Goal: Information Seeking & Learning: Learn about a topic

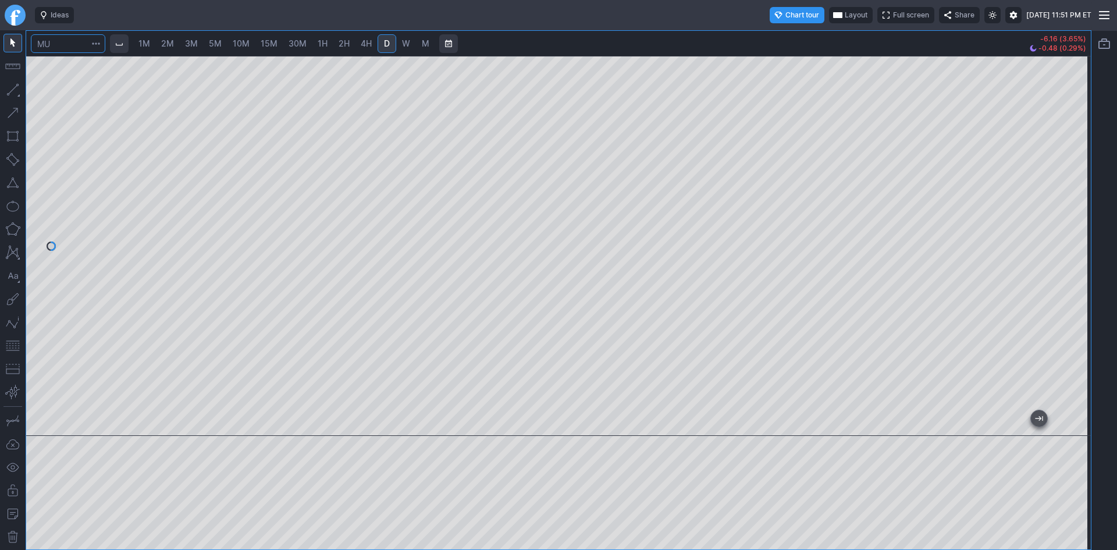
drag, startPoint x: 62, startPoint y: 51, endPoint x: 47, endPoint y: 45, distance: 16.0
click at [47, 45] on input "Search" at bounding box center [68, 43] width 74 height 19
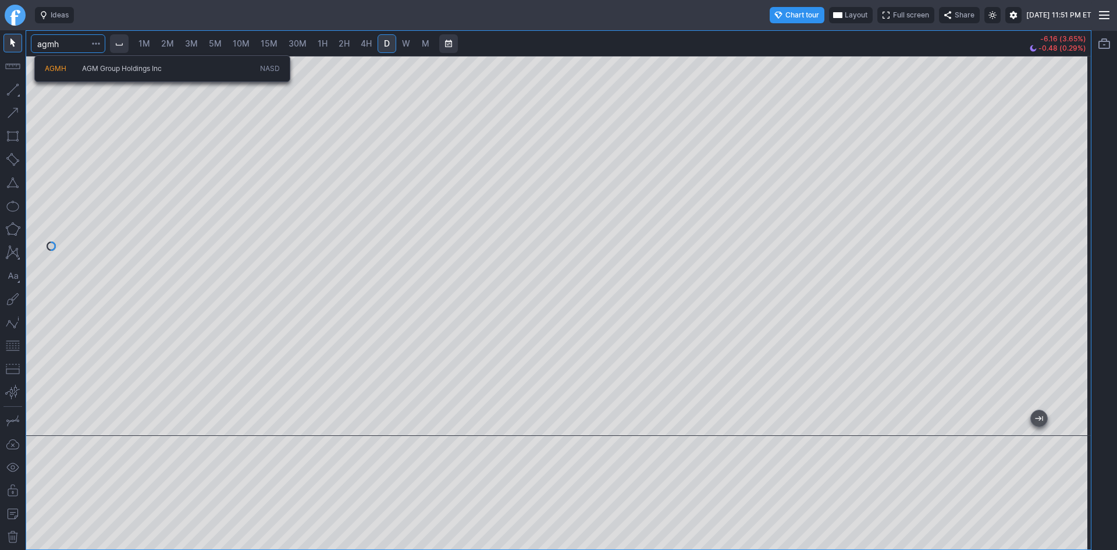
type input "agmh"
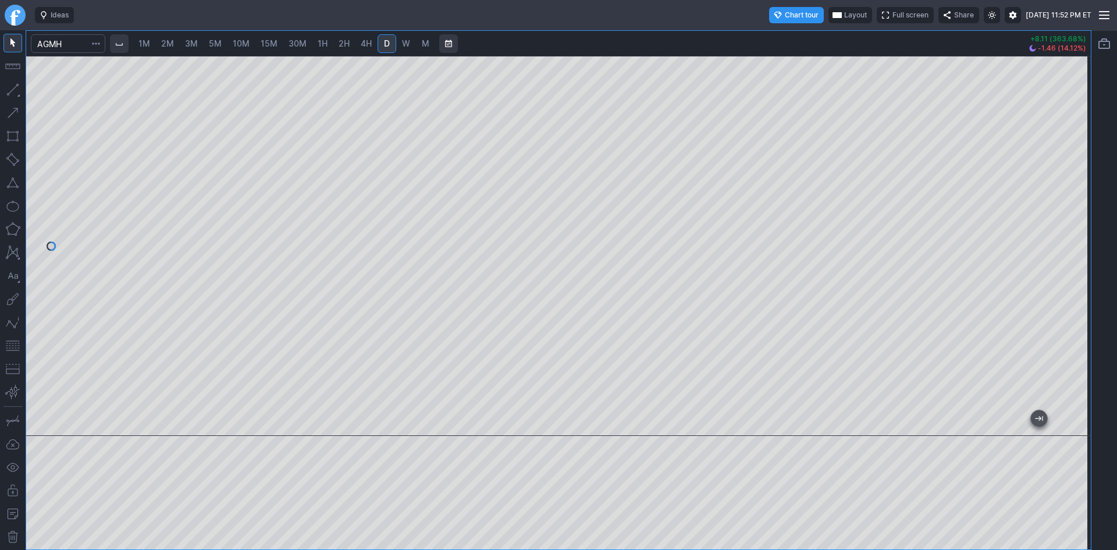
click at [193, 39] on span "3M" at bounding box center [191, 43] width 13 height 10
click at [214, 42] on span "5M" at bounding box center [215, 43] width 13 height 10
click at [194, 40] on span "3M" at bounding box center [191, 43] width 13 height 10
click at [218, 44] on span "5M" at bounding box center [215, 43] width 13 height 10
drag, startPoint x: 719, startPoint y: 422, endPoint x: 1116, endPoint y: 400, distance: 397.9
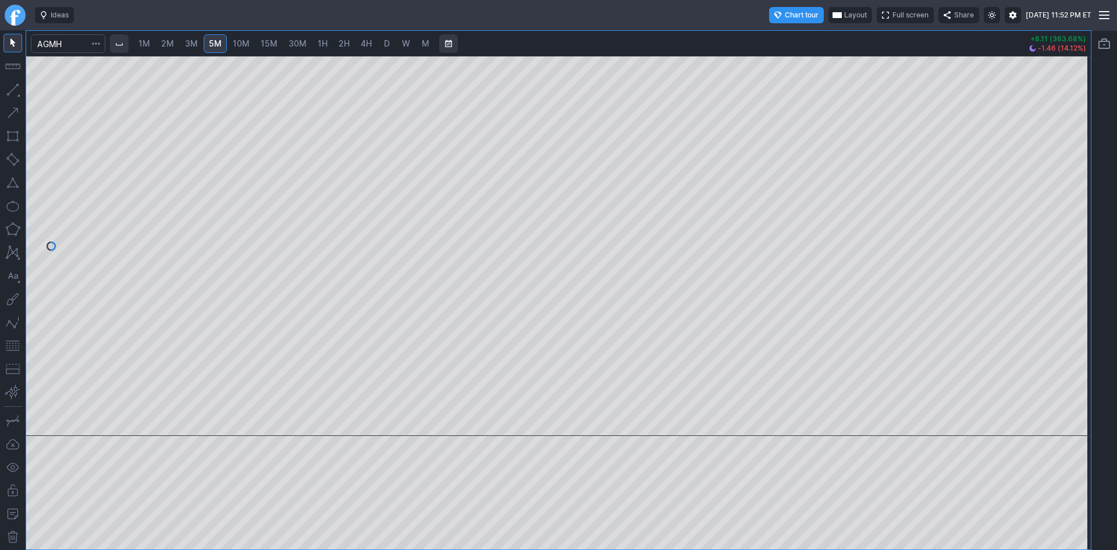
click at [1116, 400] on div "1M 2M 3M 5M 10M 15M 30M 1H 2H 4H D W M +8.11 (363.68%) -1.46 (14.12%)" at bounding box center [558, 290] width 1117 height 520
click at [193, 43] on span "3M" at bounding box center [191, 43] width 13 height 10
drag, startPoint x: 1077, startPoint y: 234, endPoint x: 1076, endPoint y: 248, distance: 13.4
click at [1076, 248] on div at bounding box center [1078, 242] width 24 height 351
drag, startPoint x: 1072, startPoint y: 254, endPoint x: 1072, endPoint y: 237, distance: 16.3
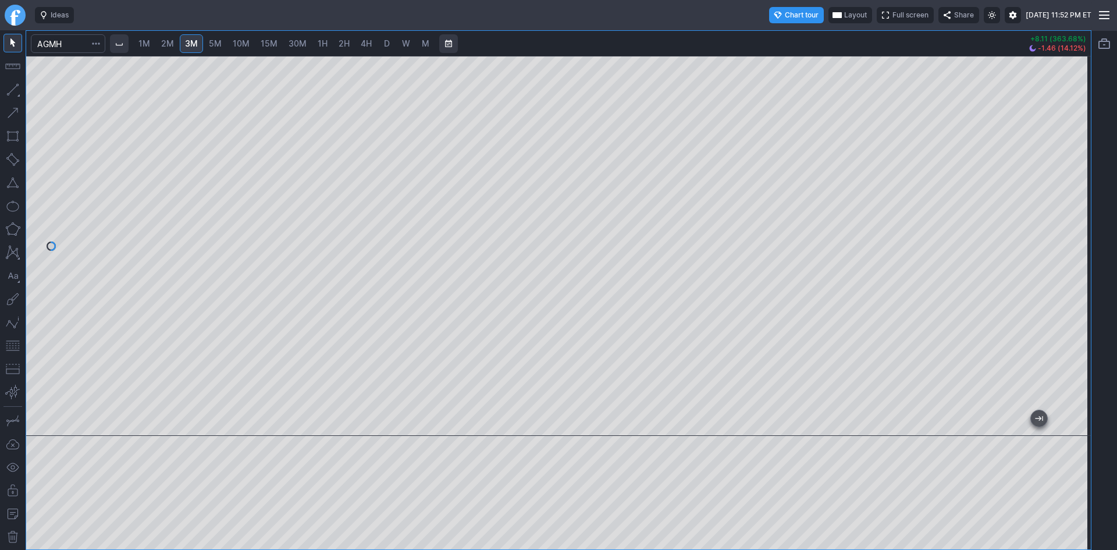
click at [1072, 237] on div at bounding box center [1078, 242] width 24 height 351
click at [844, 14] on span "Layout" at bounding box center [855, 15] width 23 height 12
click at [805, 40] on button "Layout" at bounding box center [801, 38] width 16 height 16
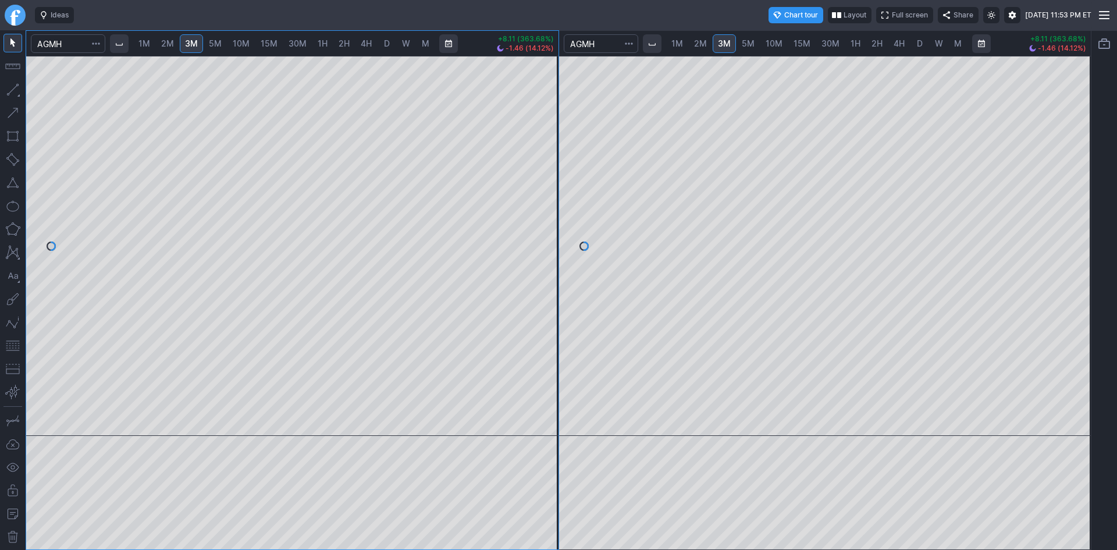
click at [779, 43] on span "10M" at bounding box center [774, 43] width 17 height 10
click at [804, 48] on span "15M" at bounding box center [802, 44] width 17 height 12
click at [919, 45] on span "D" at bounding box center [920, 43] width 6 height 10
click at [1061, 198] on div at bounding box center [825, 246] width 532 height 380
drag, startPoint x: 1074, startPoint y: 298, endPoint x: 1074, endPoint y: 256, distance: 41.9
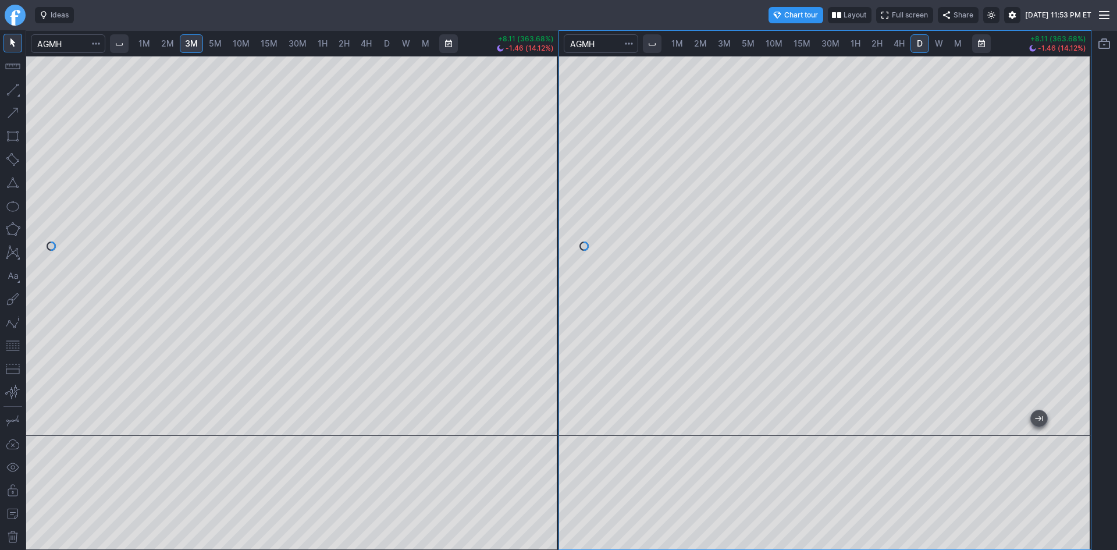
click at [1074, 256] on div at bounding box center [1078, 242] width 24 height 351
click at [549, 294] on div at bounding box center [292, 246] width 532 height 380
click at [529, 253] on div at bounding box center [292, 246] width 532 height 380
click at [567, 172] on div "1M 2M 3M 5M 10M 15M 30M 1H 2H 4H D W M +8.11 (363.68%) -1.46 (14.12%) 1M 2M 3M …" at bounding box center [559, 290] width 1066 height 520
click at [551, 276] on div at bounding box center [546, 242] width 24 height 351
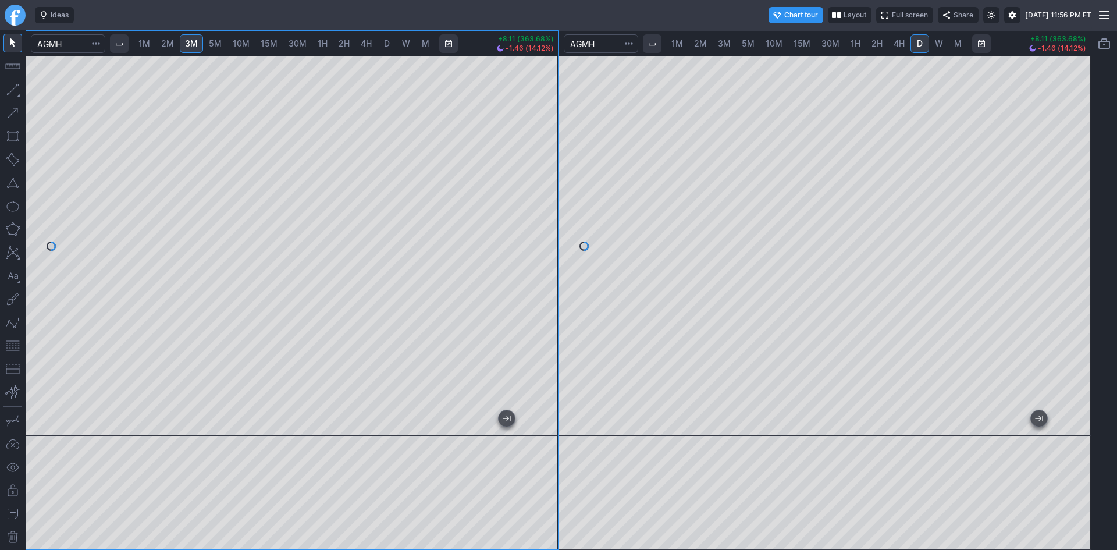
drag, startPoint x: 551, startPoint y: 174, endPoint x: 549, endPoint y: 195, distance: 21.6
click at [549, 195] on div at bounding box center [546, 242] width 24 height 351
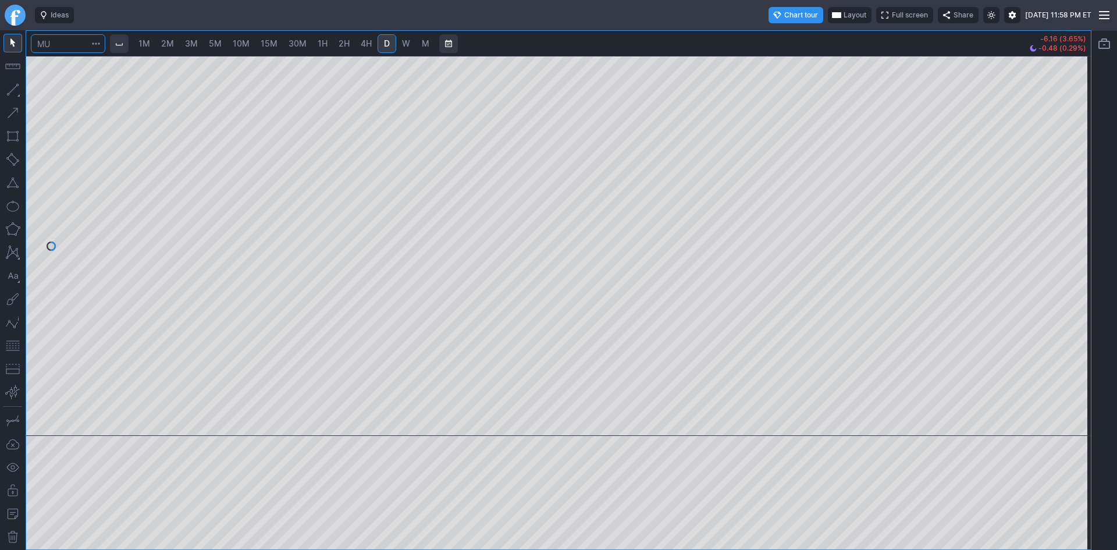
click at [66, 47] on input "Search" at bounding box center [68, 43] width 74 height 19
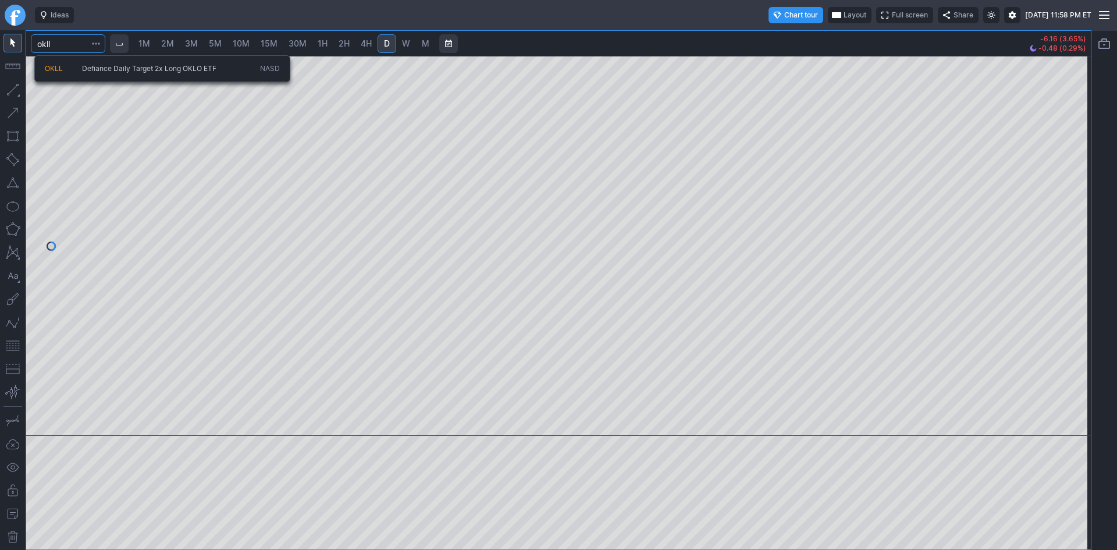
type input "okll"
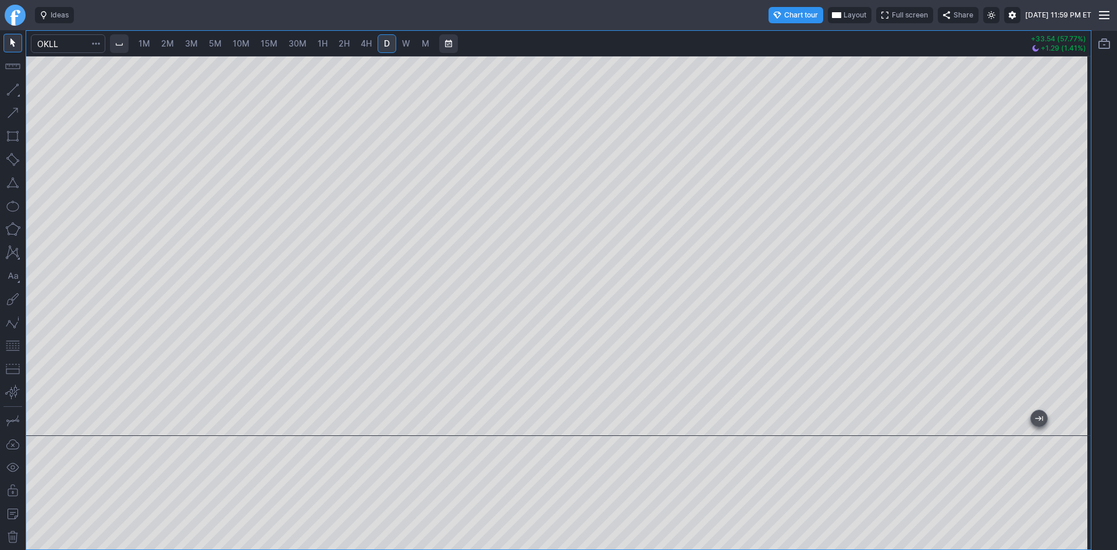
click at [8, 346] on button "button" at bounding box center [12, 345] width 19 height 19
click at [71, 48] on input "Search" at bounding box center [68, 43] width 74 height 19
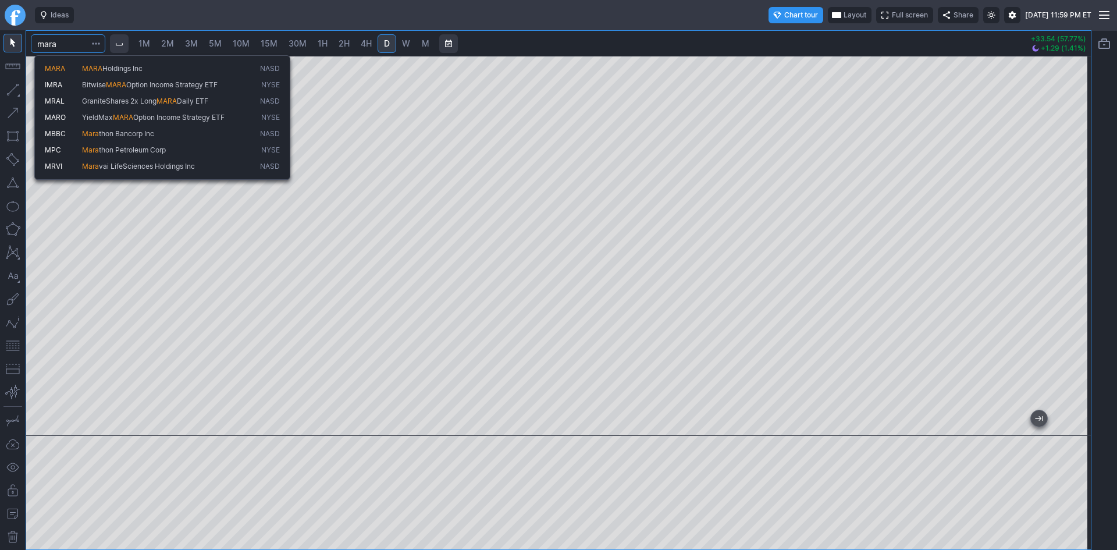
type input "mara"
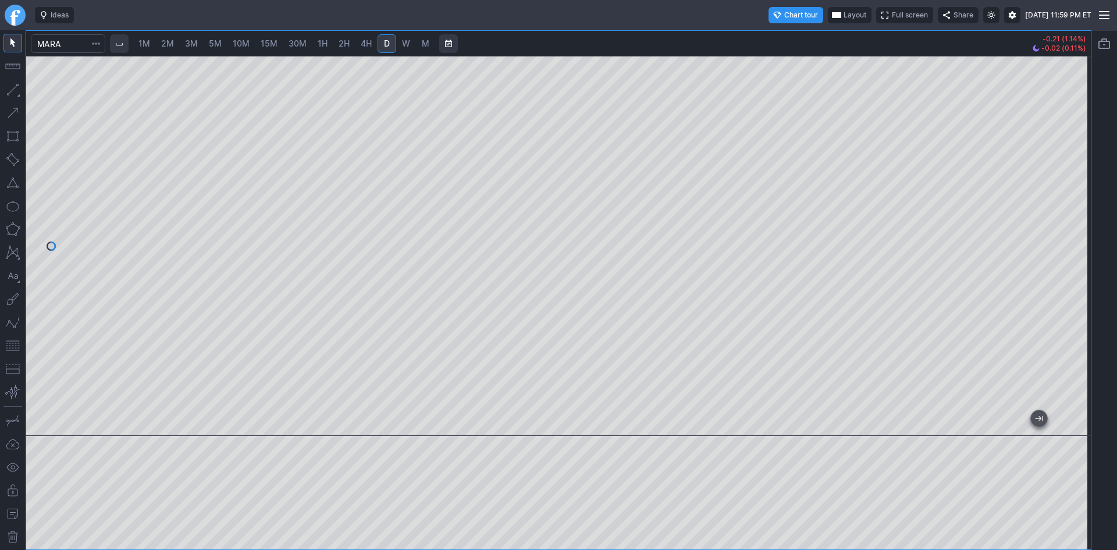
click at [193, 44] on span "3M" at bounding box center [191, 43] width 13 height 10
click at [241, 44] on span "10M" at bounding box center [241, 43] width 17 height 10
click at [294, 39] on span "30M" at bounding box center [298, 43] width 18 height 10
click at [69, 45] on input "Search" at bounding box center [68, 43] width 74 height 19
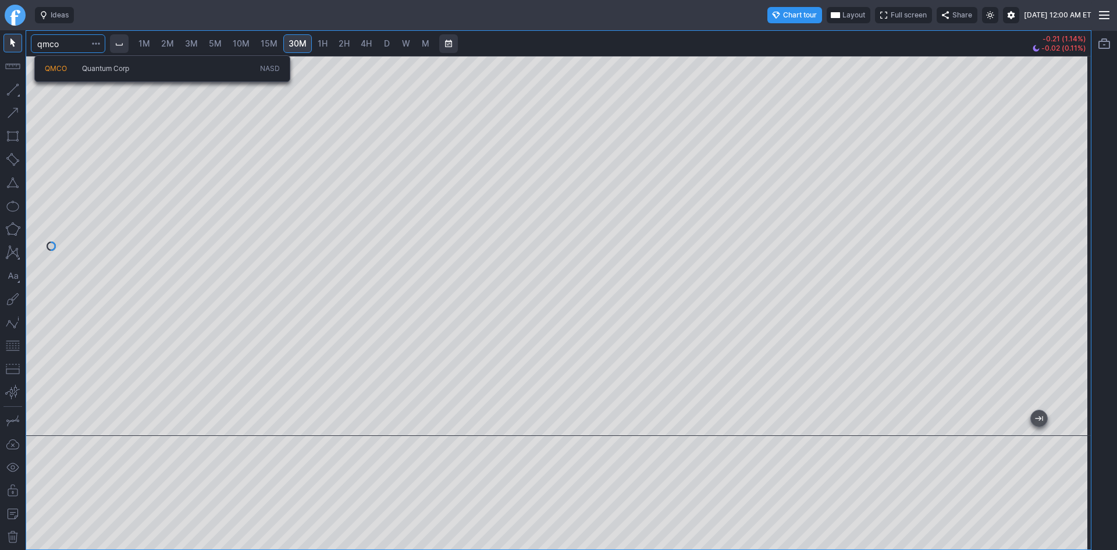
type input "qmco"
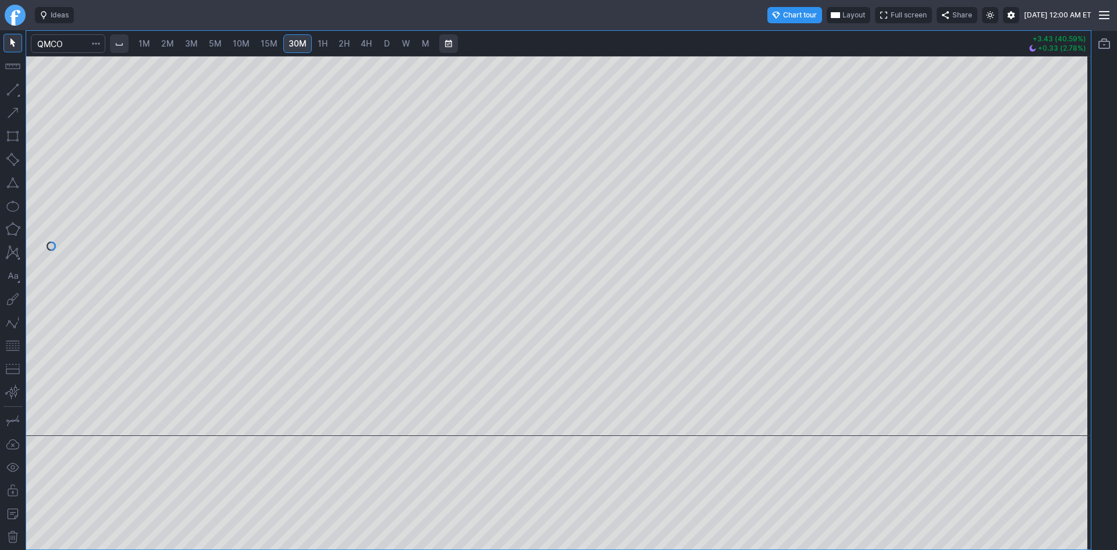
click at [391, 40] on span "D" at bounding box center [387, 44] width 8 height 12
drag, startPoint x: 1083, startPoint y: 344, endPoint x: 1073, endPoint y: 250, distance: 94.7
click at [1081, 247] on div at bounding box center [1078, 242] width 24 height 351
drag, startPoint x: 1077, startPoint y: 344, endPoint x: 1074, endPoint y: 378, distance: 33.3
click at [1077, 378] on div at bounding box center [1078, 242] width 24 height 351
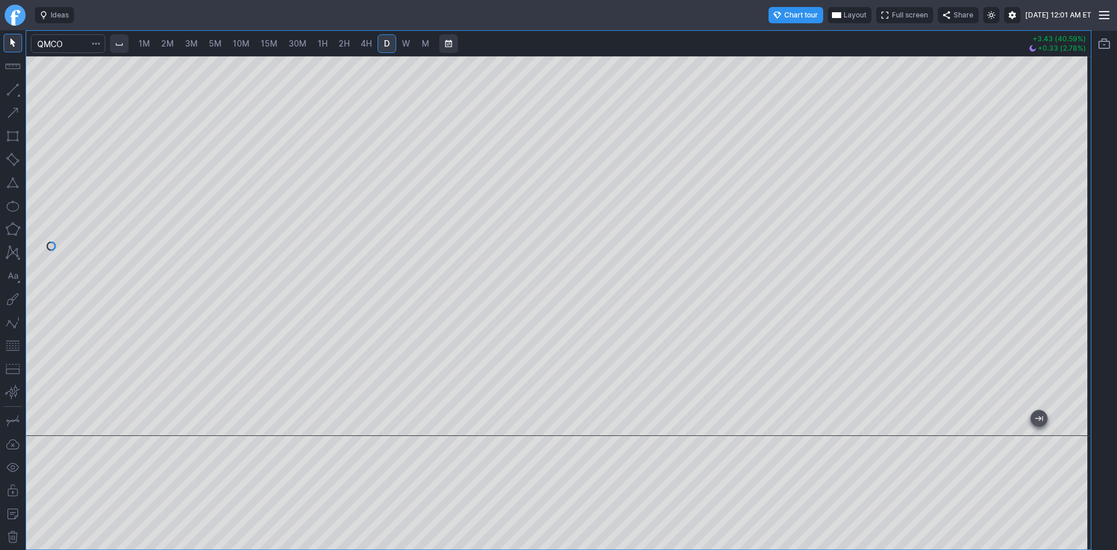
drag, startPoint x: 1077, startPoint y: 247, endPoint x: 1098, endPoint y: 252, distance: 21.6
click at [1098, 252] on div "1M 2M 3M 5M 10M 15M 30M 1H 2H 4H D W M +3.43 (40.59%) +0.33 (2.78%)" at bounding box center [558, 290] width 1117 height 520
click at [293, 44] on span "30M" at bounding box center [298, 43] width 18 height 10
click at [241, 45] on span "10M" at bounding box center [241, 43] width 17 height 10
click at [270, 47] on span "15M" at bounding box center [269, 43] width 17 height 10
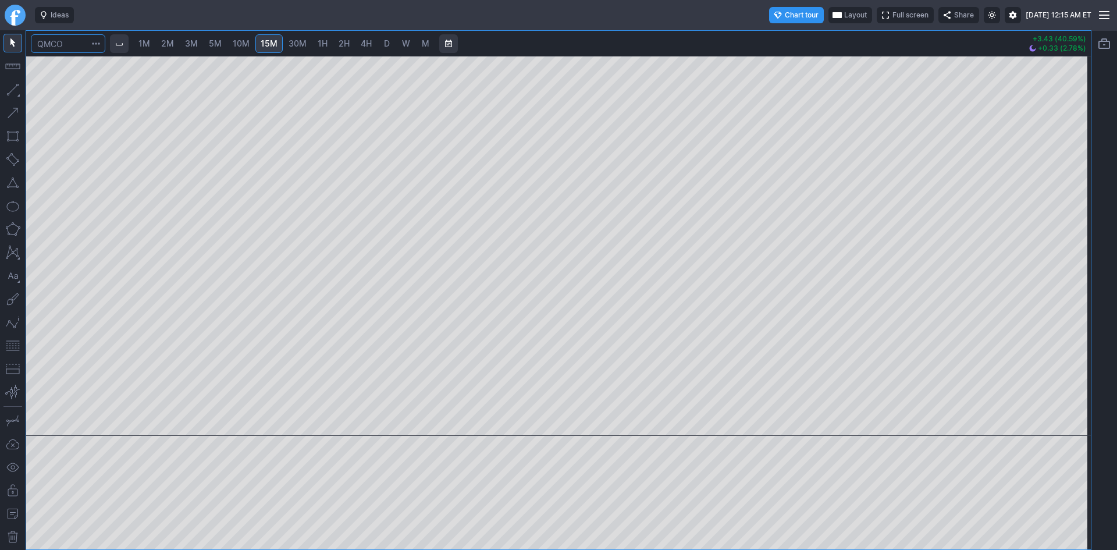
click at [80, 40] on input "Search" at bounding box center [68, 43] width 74 height 19
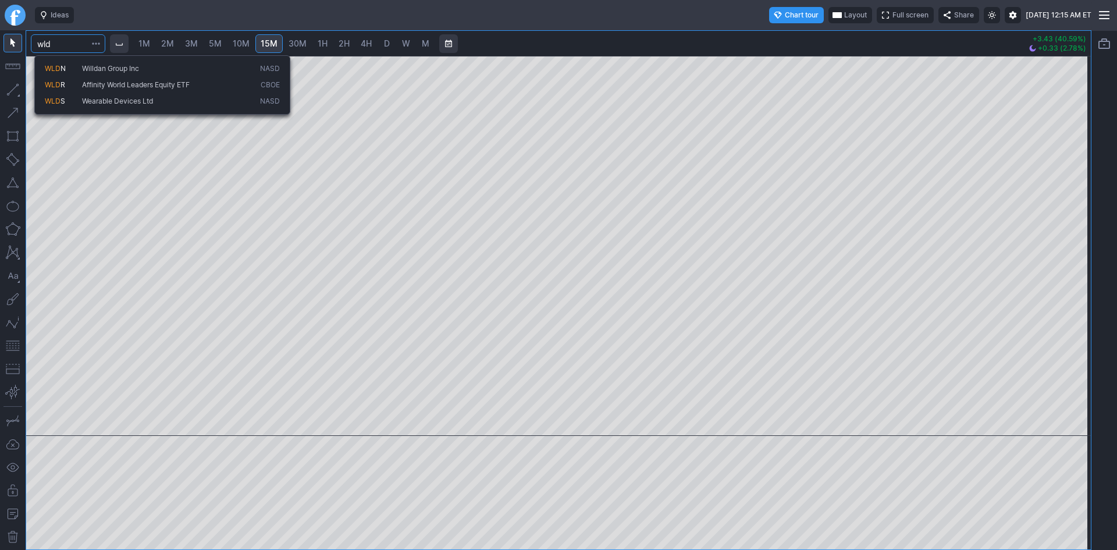
type input "wld"
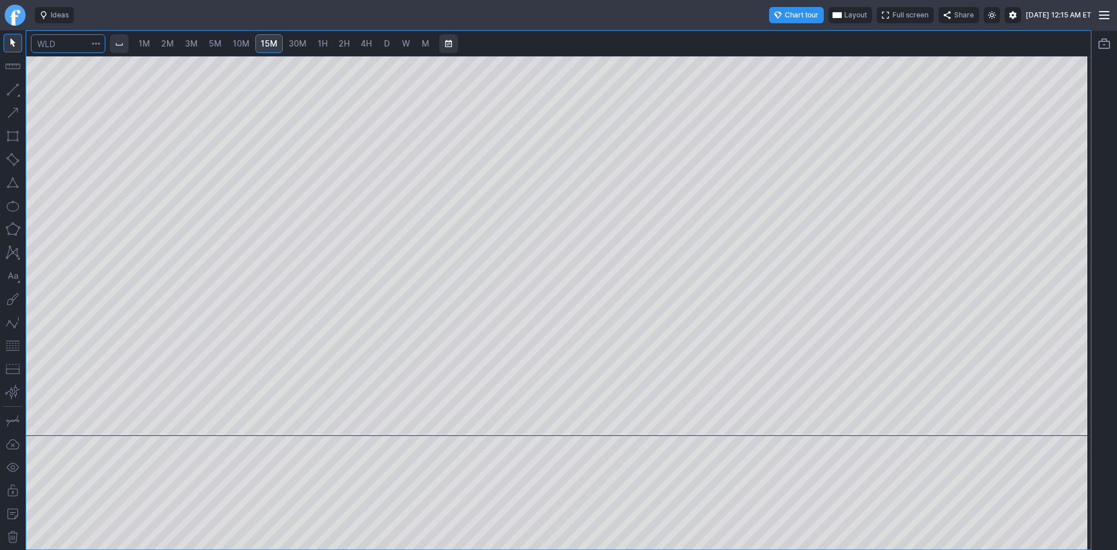
click at [87, 40] on input "Search" at bounding box center [68, 43] width 74 height 19
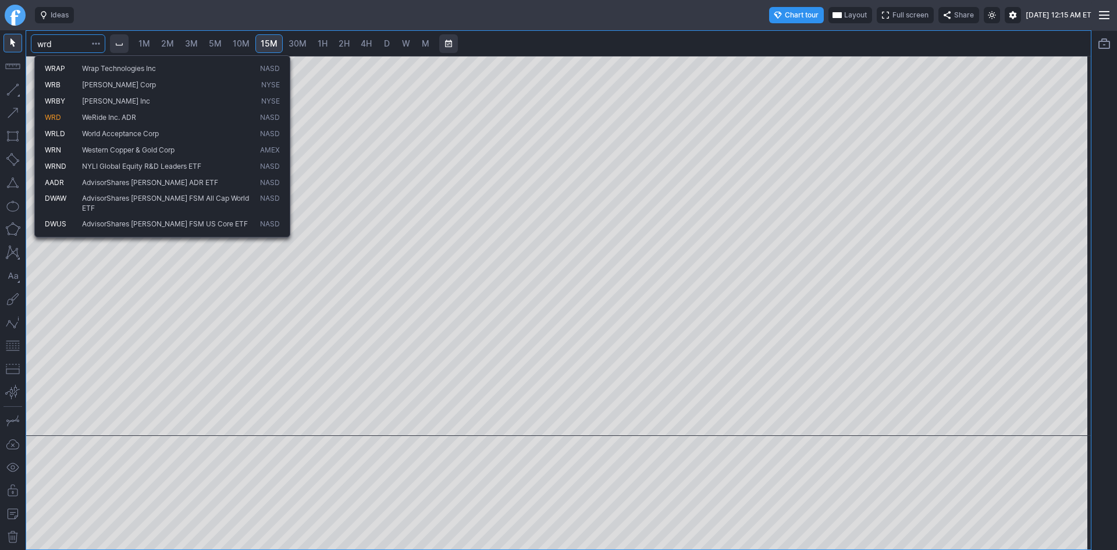
type input "wrd"
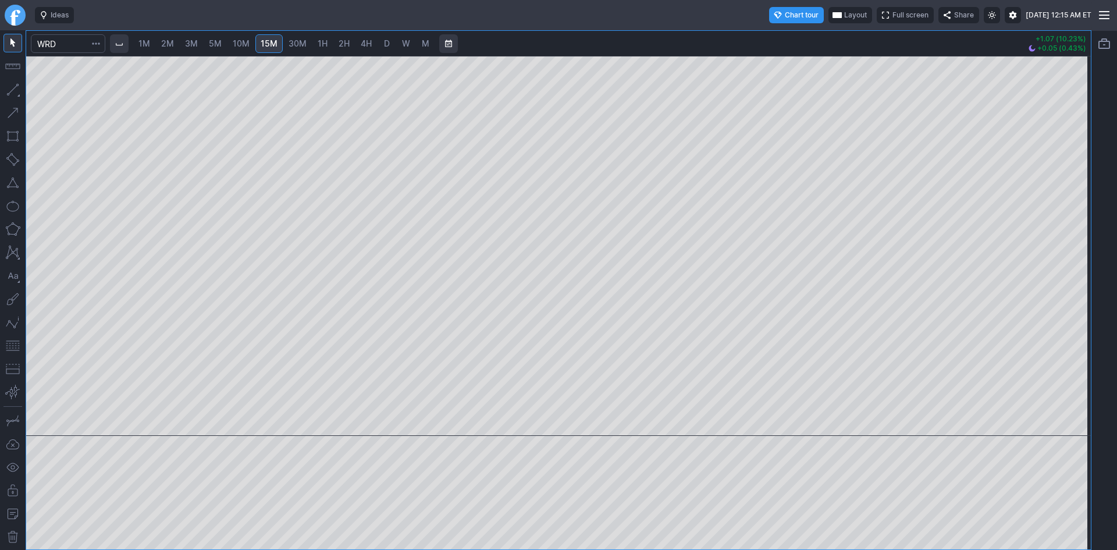
click at [386, 41] on span "D" at bounding box center [387, 43] width 6 height 10
drag, startPoint x: 1080, startPoint y: 346, endPoint x: 1073, endPoint y: 298, distance: 47.7
click at [1073, 298] on div at bounding box center [1078, 242] width 24 height 351
drag, startPoint x: 1070, startPoint y: 350, endPoint x: 1080, endPoint y: 272, distance: 78.5
click at [1080, 272] on div at bounding box center [1078, 242] width 24 height 351
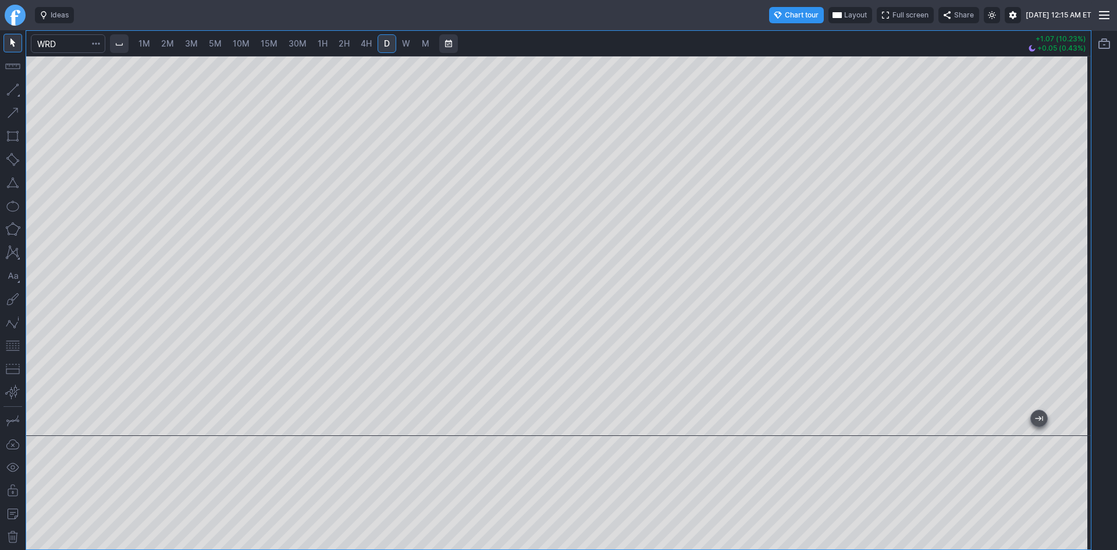
drag, startPoint x: 1072, startPoint y: 360, endPoint x: 1076, endPoint y: 309, distance: 51.3
click at [1076, 309] on div at bounding box center [1078, 242] width 24 height 351
click at [235, 41] on span "10M" at bounding box center [241, 43] width 17 height 10
drag, startPoint x: 1076, startPoint y: 176, endPoint x: 1068, endPoint y: 218, distance: 42.7
click at [1068, 216] on div at bounding box center [1078, 242] width 24 height 351
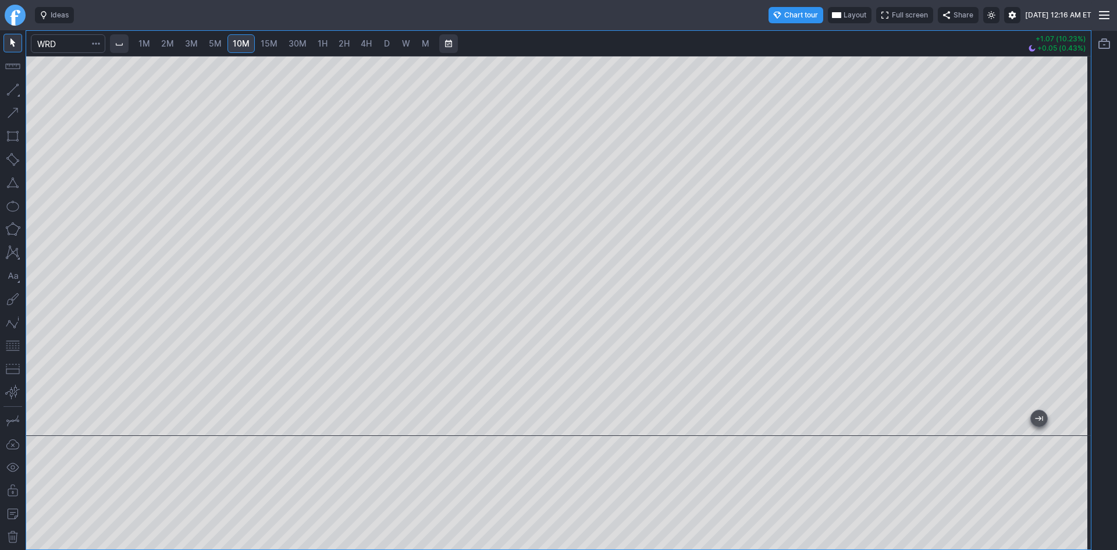
click at [301, 43] on span "30M" at bounding box center [298, 43] width 18 height 10
drag, startPoint x: 1075, startPoint y: 158, endPoint x: 1067, endPoint y: 213, distance: 55.9
click at [1067, 213] on div at bounding box center [1078, 242] width 24 height 351
click at [15, 347] on button "button" at bounding box center [12, 345] width 19 height 19
drag, startPoint x: 1079, startPoint y: 230, endPoint x: 1076, endPoint y: 188, distance: 42.0
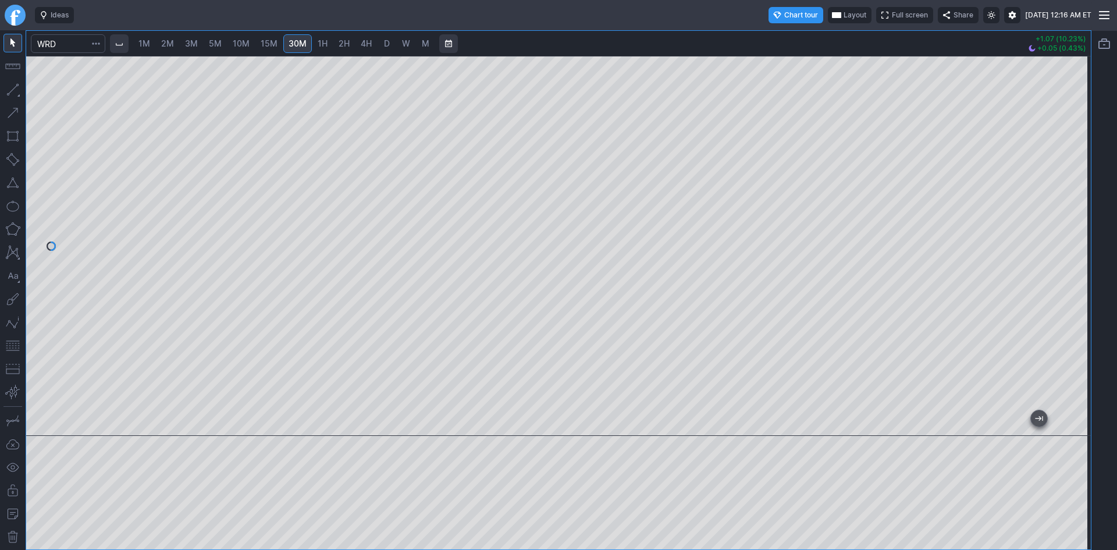
click at [1085, 187] on div at bounding box center [1078, 242] width 24 height 351
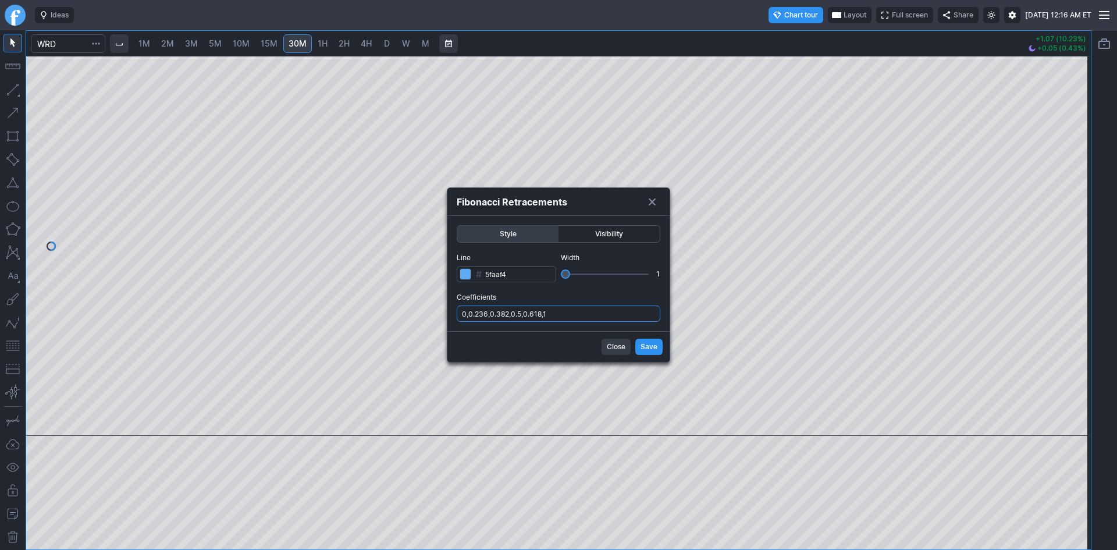
click at [620, 312] on input "0,0.236,0.382,0.5,0.618,1" at bounding box center [559, 313] width 204 height 16
type input "0,0.236,0.382,0.5,0.618,1,.786"
click at [653, 349] on span "Save" at bounding box center [649, 347] width 17 height 12
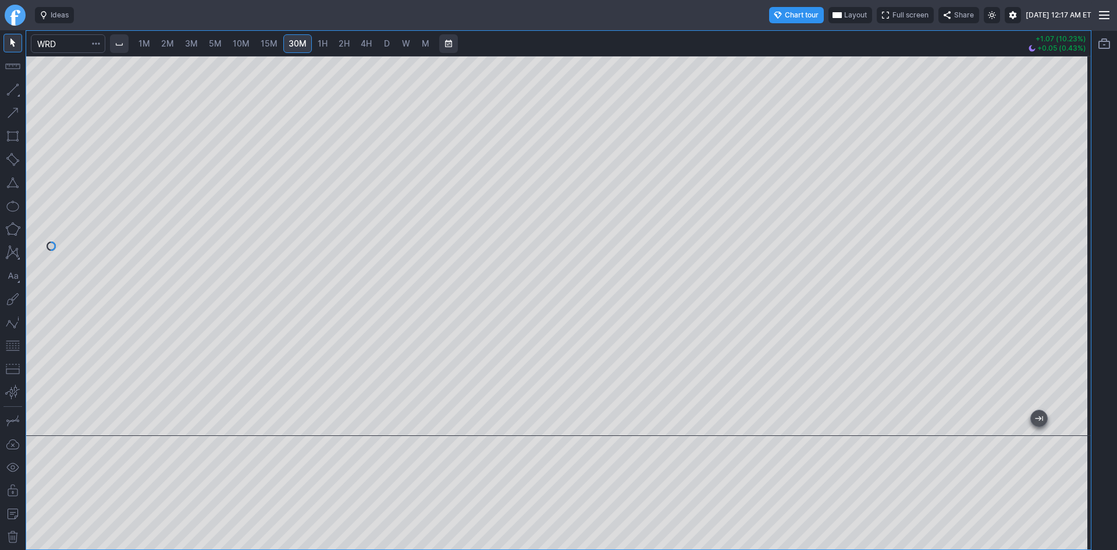
click at [1056, 244] on div at bounding box center [558, 246] width 1065 height 380
click at [380, 44] on link "D" at bounding box center [387, 43] width 19 height 19
drag, startPoint x: 1077, startPoint y: 294, endPoint x: 1068, endPoint y: 223, distance: 71.6
click at [1073, 223] on div at bounding box center [1078, 242] width 24 height 351
click at [65, 48] on input "Search" at bounding box center [68, 43] width 74 height 19
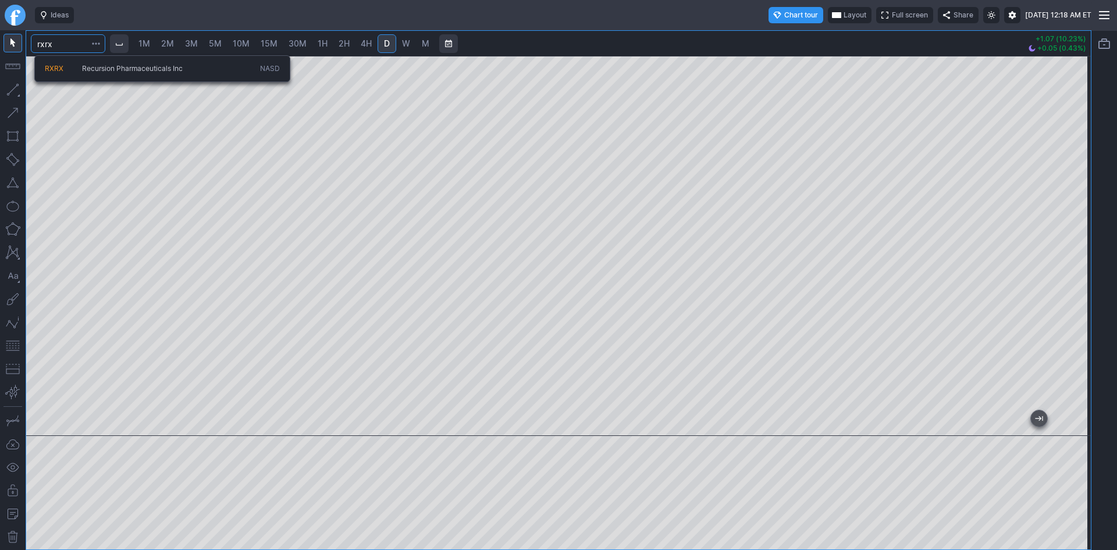
type input "rxrx"
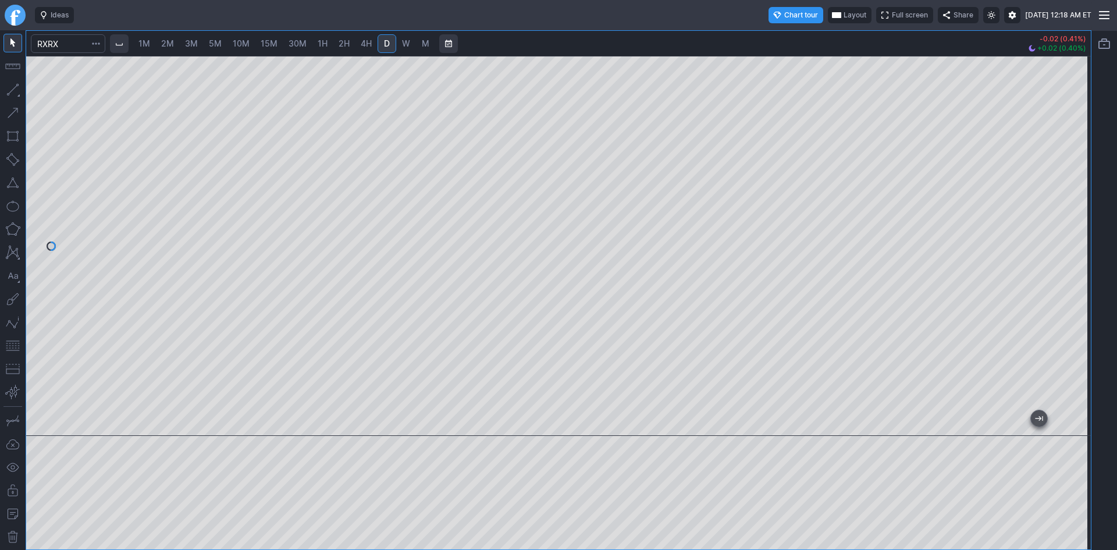
click at [1072, 312] on div at bounding box center [558, 246] width 1065 height 380
drag, startPoint x: 1074, startPoint y: 333, endPoint x: 1069, endPoint y: 300, distance: 34.1
click at [1076, 299] on div at bounding box center [1078, 242] width 24 height 351
click at [73, 43] on input "Search" at bounding box center [68, 43] width 74 height 19
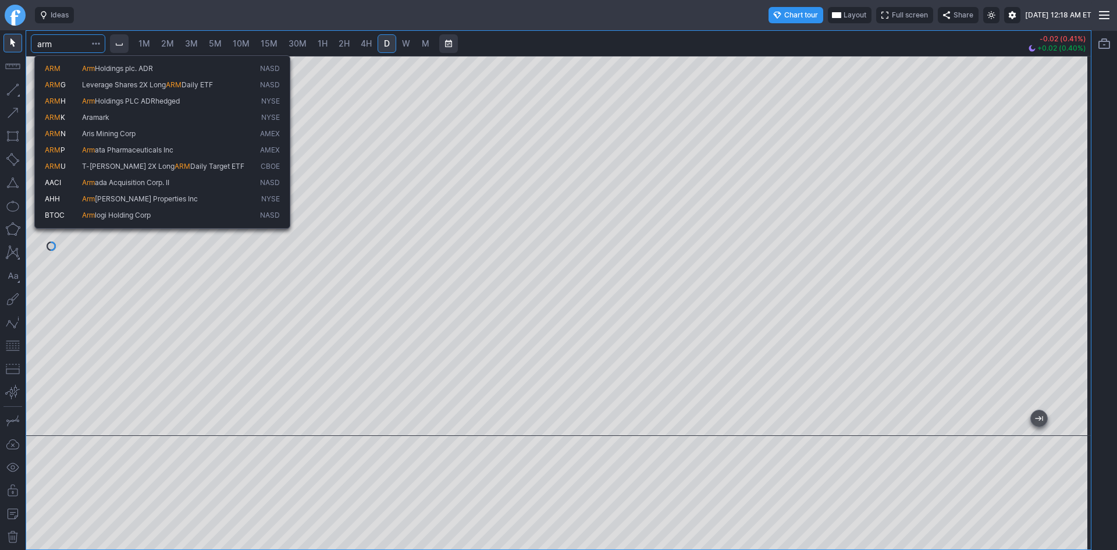
type input "arm"
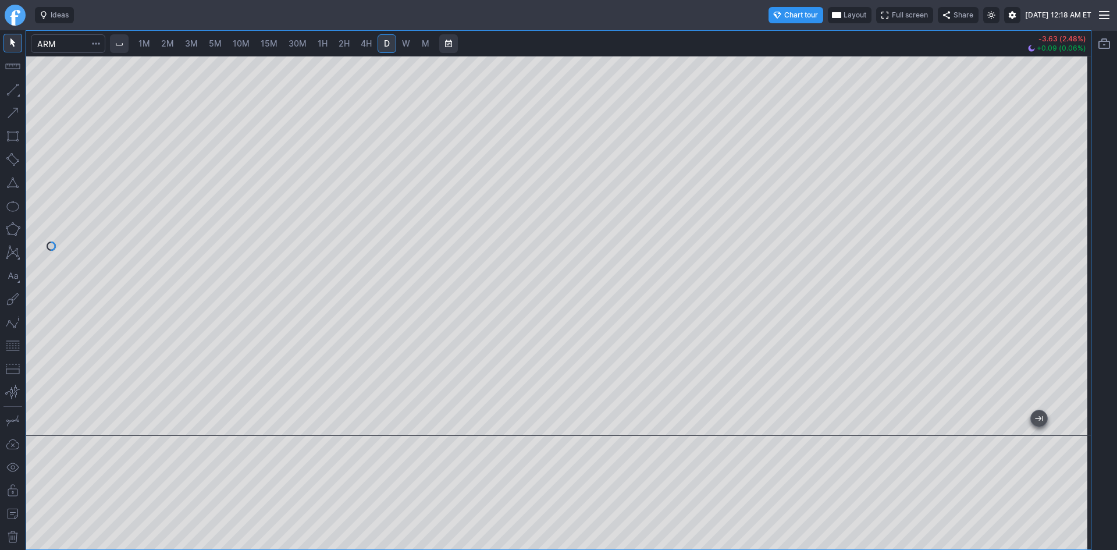
drag, startPoint x: 1078, startPoint y: 216, endPoint x: 1080, endPoint y: 262, distance: 45.4
click at [1080, 262] on div at bounding box center [1078, 242] width 24 height 351
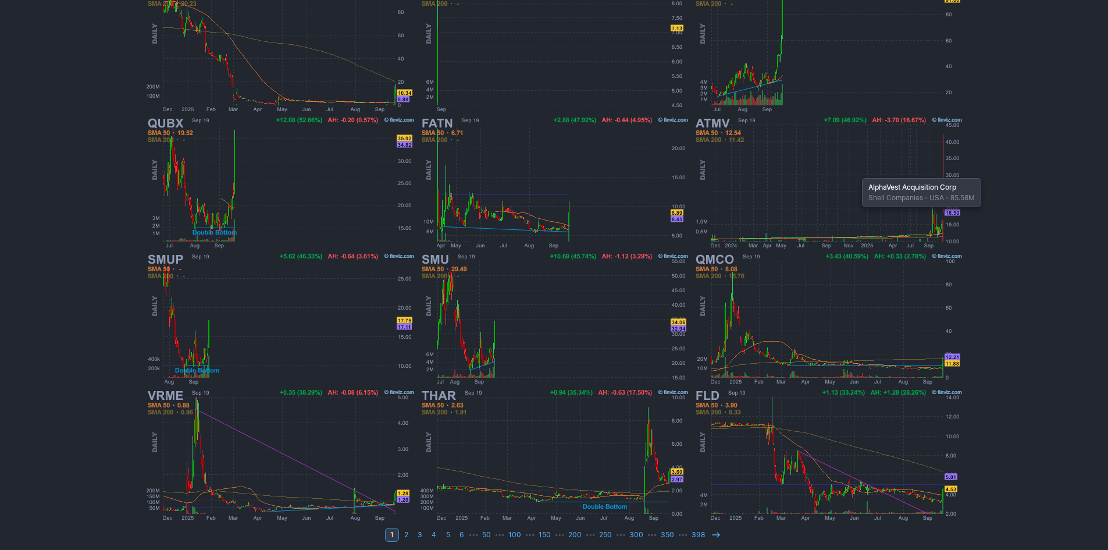
scroll to position [239, 0]
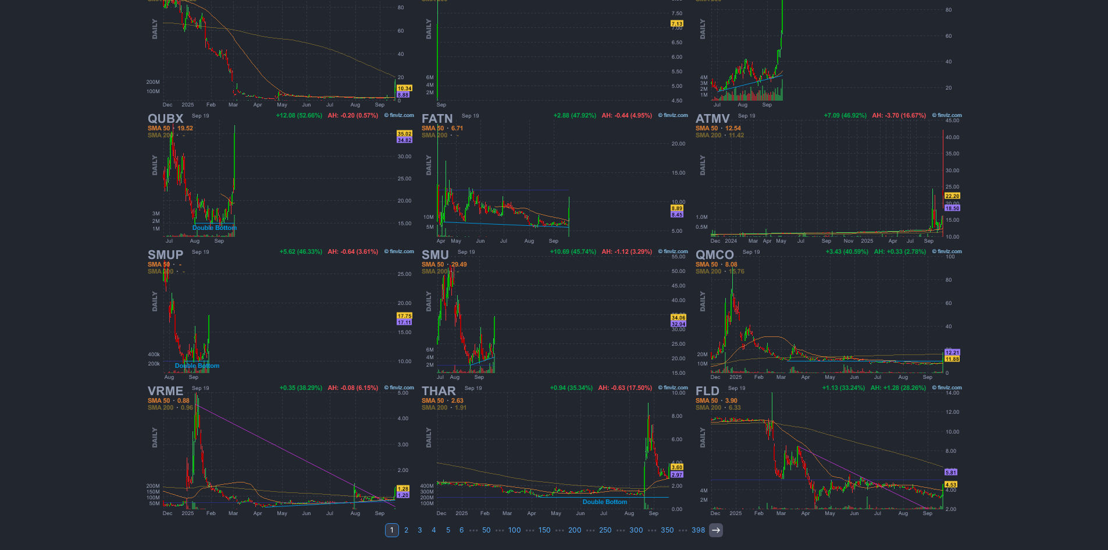
click at [716, 534] on icon at bounding box center [716, 529] width 9 height 9
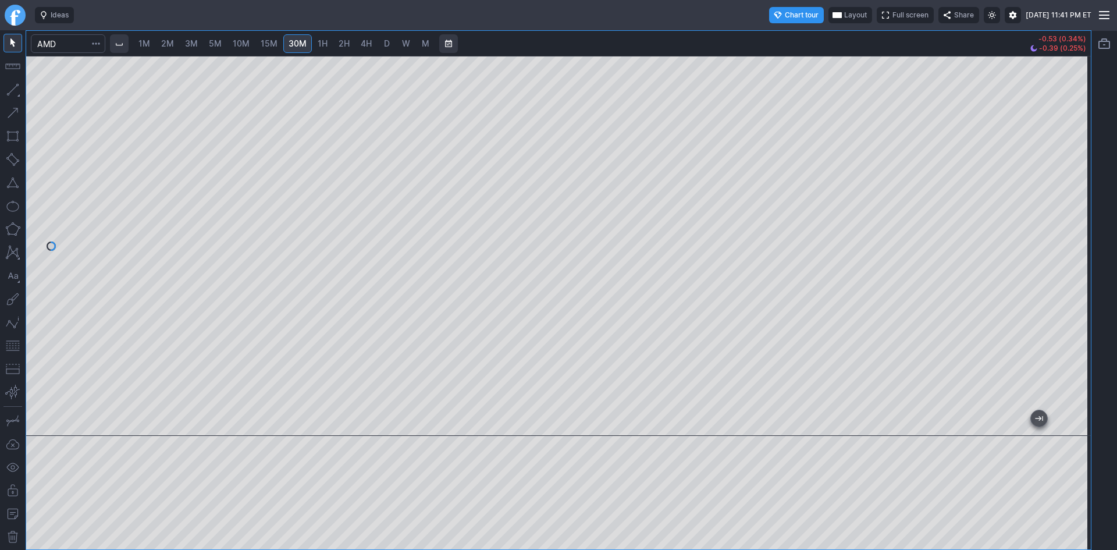
click at [387, 45] on span "D" at bounding box center [387, 43] width 6 height 10
drag, startPoint x: 1078, startPoint y: 154, endPoint x: 1067, endPoint y: 193, distance: 40.0
click at [1070, 193] on div at bounding box center [1078, 242] width 24 height 351
click at [71, 46] on input "Search" at bounding box center [68, 43] width 74 height 19
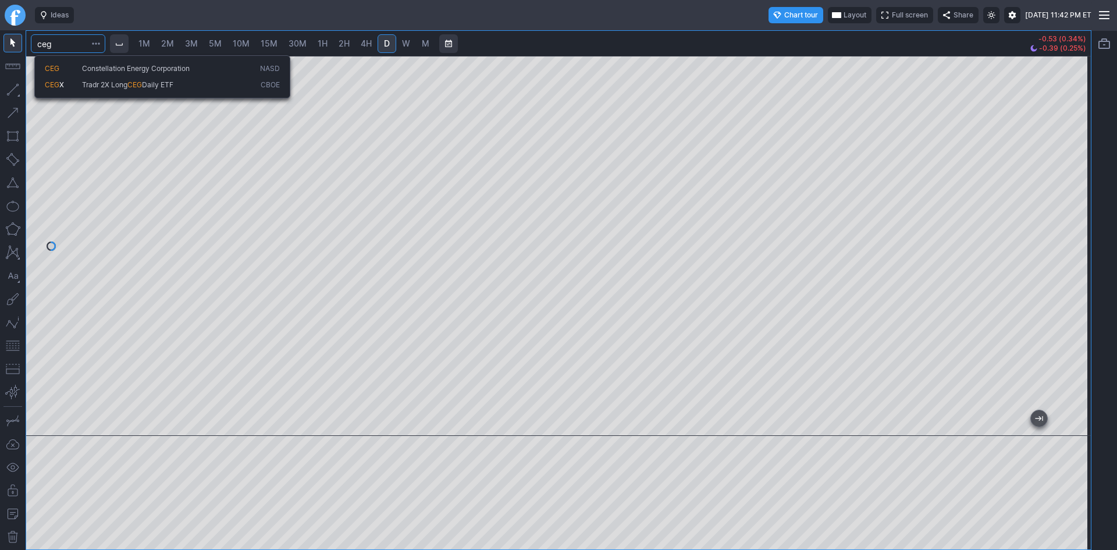
type input "ceg"
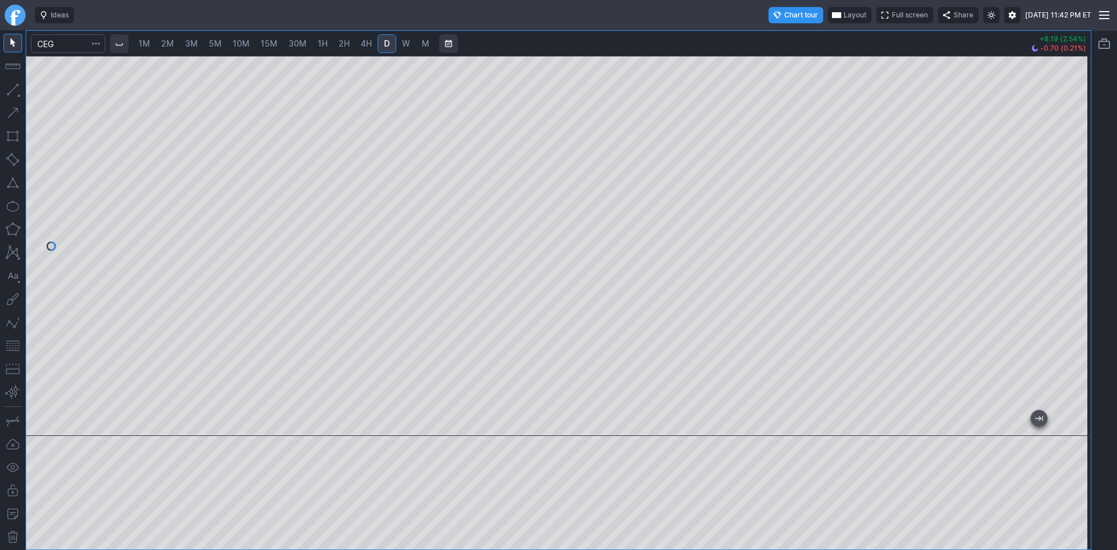
drag, startPoint x: 1079, startPoint y: 154, endPoint x: 1069, endPoint y: 258, distance: 104.1
click at [1074, 255] on div at bounding box center [1078, 242] width 24 height 351
drag, startPoint x: 1067, startPoint y: 153, endPoint x: 1072, endPoint y: 81, distance: 71.8
click at [1072, 81] on div at bounding box center [1078, 242] width 24 height 351
click at [71, 48] on input "Search" at bounding box center [68, 43] width 74 height 19
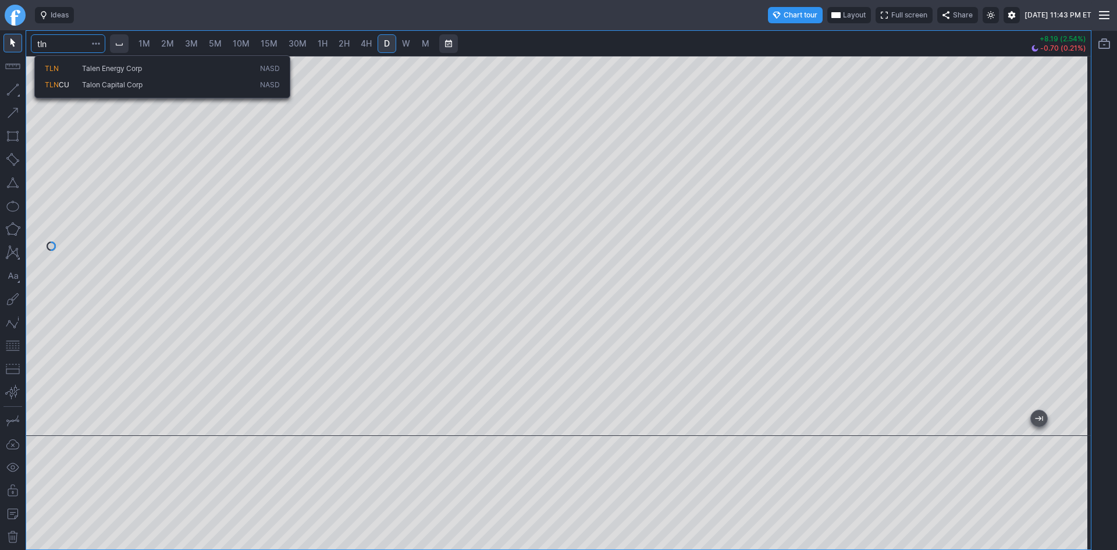
type input "tln"
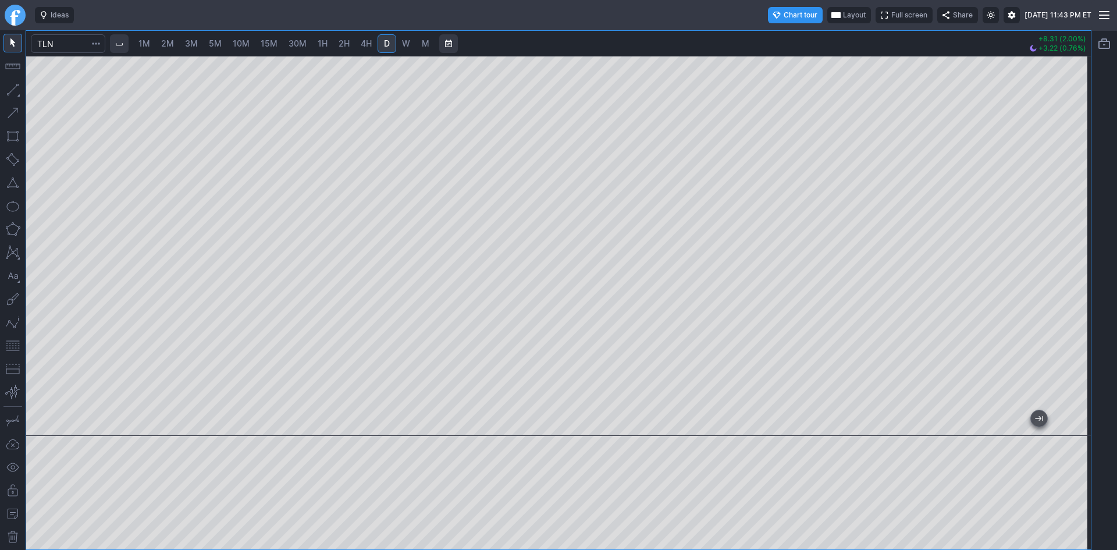
drag, startPoint x: 1085, startPoint y: 219, endPoint x: 1075, endPoint y: 241, distance: 24.2
click at [1075, 241] on div at bounding box center [1078, 242] width 24 height 351
drag, startPoint x: 14, startPoint y: 347, endPoint x: 24, endPoint y: 345, distance: 10.2
click at [13, 347] on button "button" at bounding box center [12, 345] width 19 height 19
click at [70, 44] on input "Search" at bounding box center [68, 43] width 74 height 19
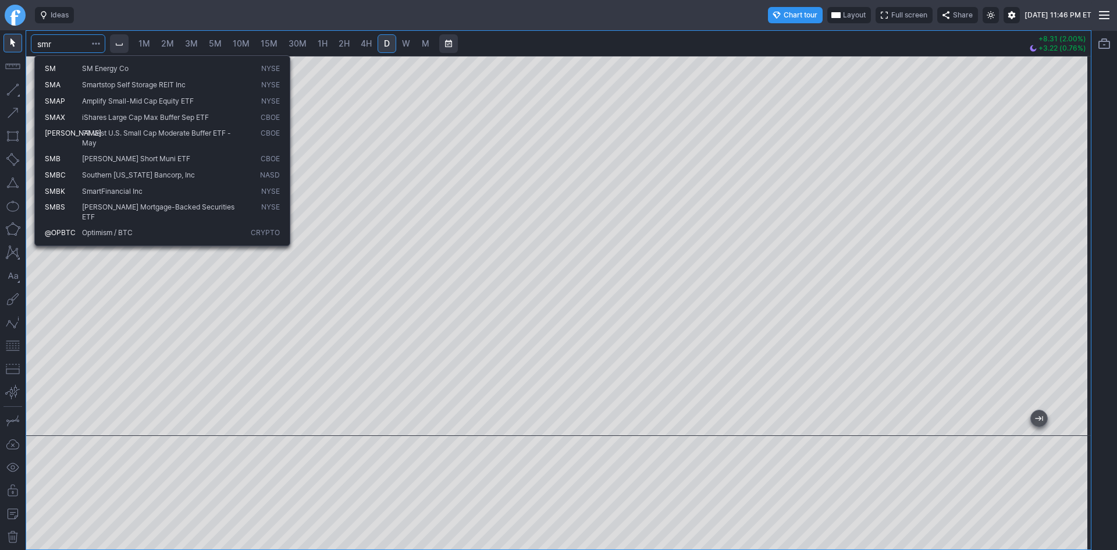
type input "smr"
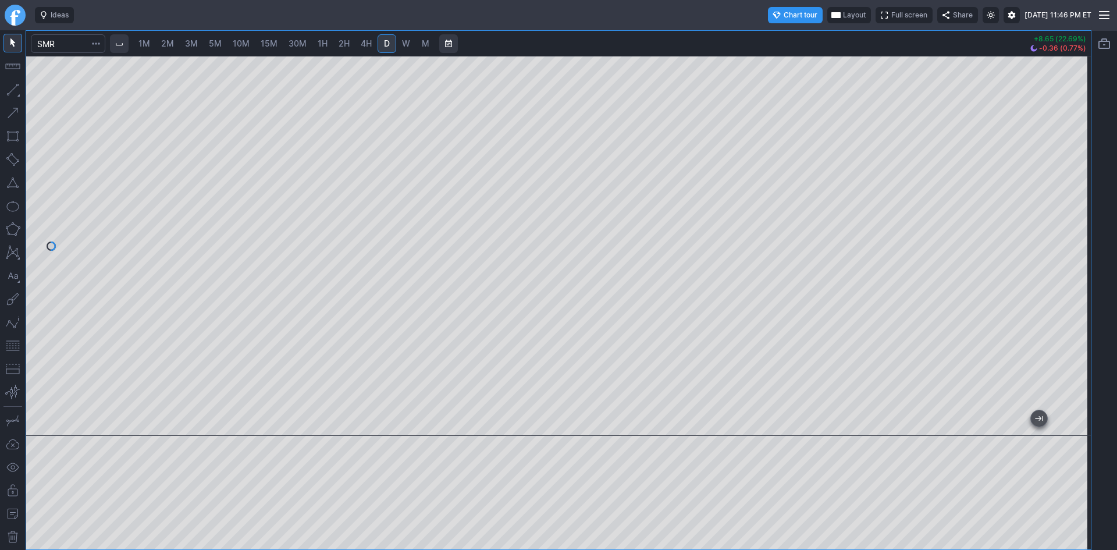
drag, startPoint x: 1082, startPoint y: 93, endPoint x: 1070, endPoint y: 170, distance: 77.6
click at [1070, 170] on div at bounding box center [1078, 242] width 24 height 351
click at [249, 41] on span "10M" at bounding box center [241, 43] width 17 height 10
drag, startPoint x: 1079, startPoint y: 130, endPoint x: 1088, endPoint y: 239, distance: 109.1
click at [1088, 239] on div at bounding box center [1078, 242] width 24 height 351
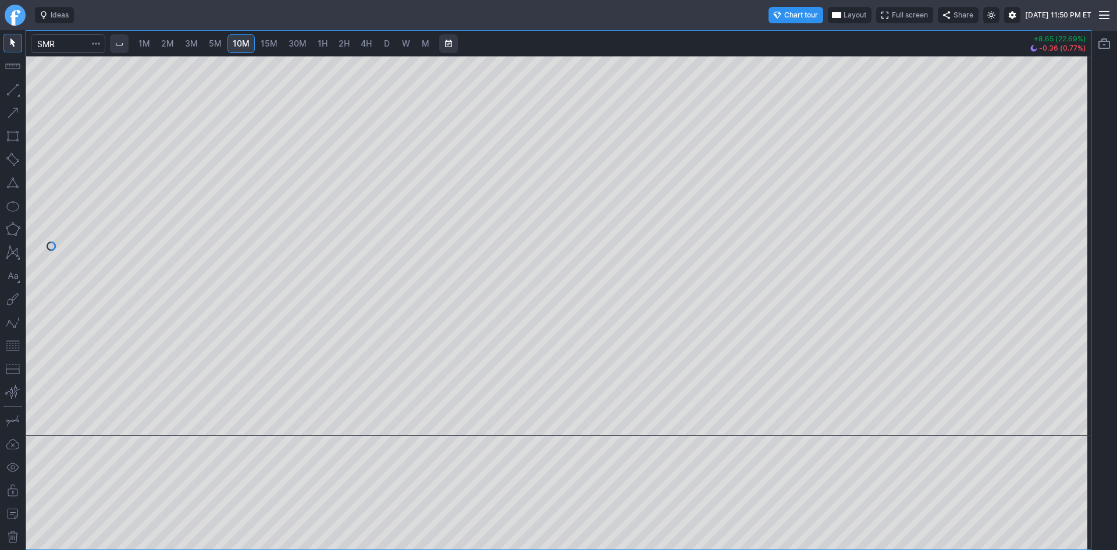
click at [986, 278] on div at bounding box center [558, 246] width 1065 height 380
click at [215, 42] on span "5M" at bounding box center [215, 43] width 13 height 10
click at [73, 47] on input "Search" at bounding box center [68, 43] width 74 height 19
click at [194, 42] on span "3M" at bounding box center [191, 43] width 13 height 10
click at [218, 41] on span "5M" at bounding box center [215, 43] width 13 height 10
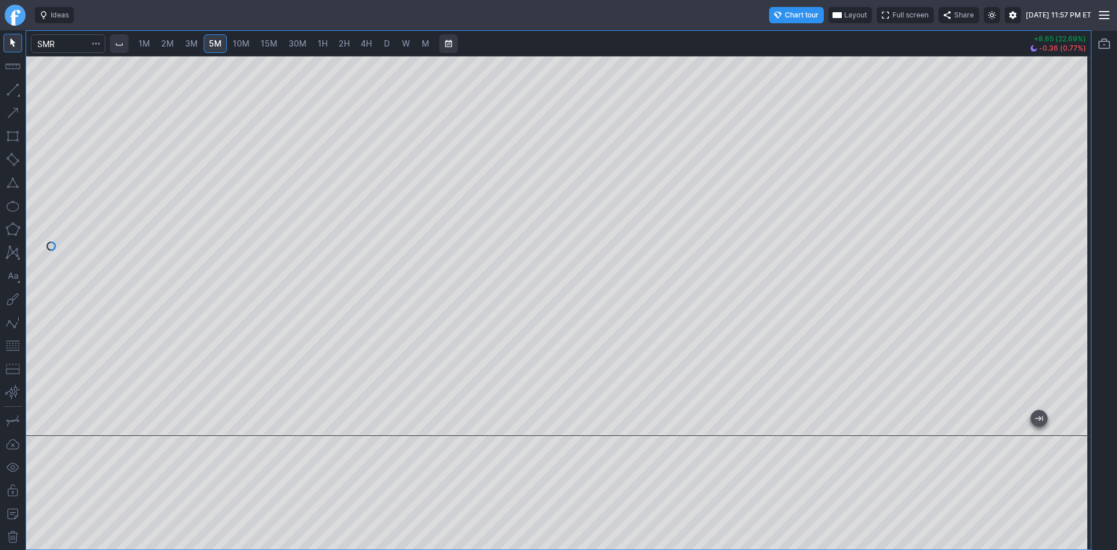
click at [238, 42] on span "10M" at bounding box center [241, 43] width 17 height 10
drag, startPoint x: 813, startPoint y: 424, endPoint x: 1116, endPoint y: 433, distance: 303.3
click at [1116, 433] on div "1M 2M 3M 5M 10M 15M 30M 1H 2H 4H D W M +8.65 (22.69%) -0.36 (0.77%)" at bounding box center [558, 290] width 1117 height 520
drag, startPoint x: 1070, startPoint y: 189, endPoint x: 1067, endPoint y: 214, distance: 25.3
click at [1071, 211] on div at bounding box center [1078, 242] width 24 height 351
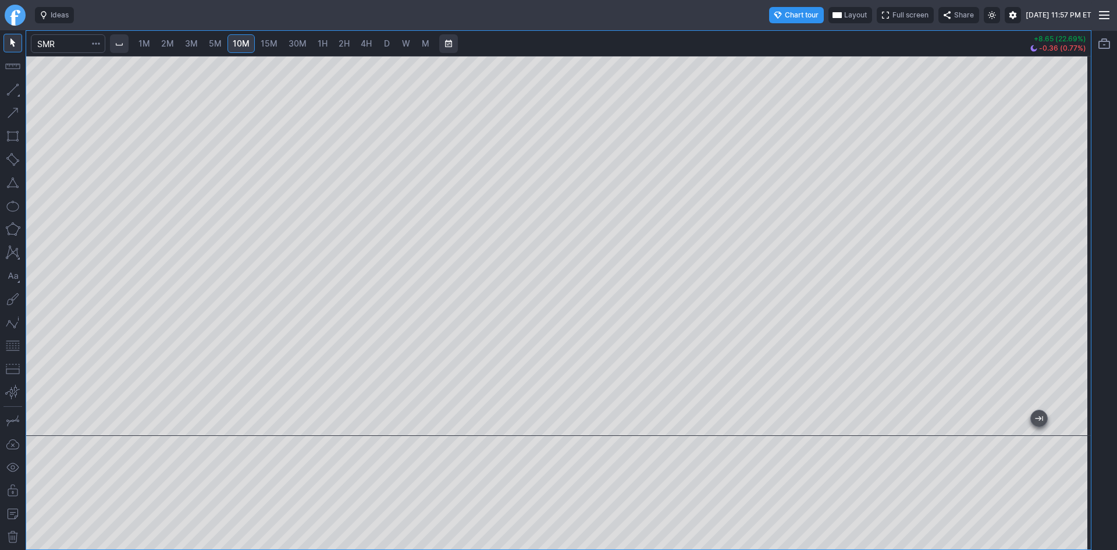
click at [385, 44] on span "D" at bounding box center [387, 43] width 6 height 10
click at [241, 41] on span "10M" at bounding box center [241, 43] width 17 height 10
click at [87, 45] on input "Search" at bounding box center [68, 43] width 74 height 19
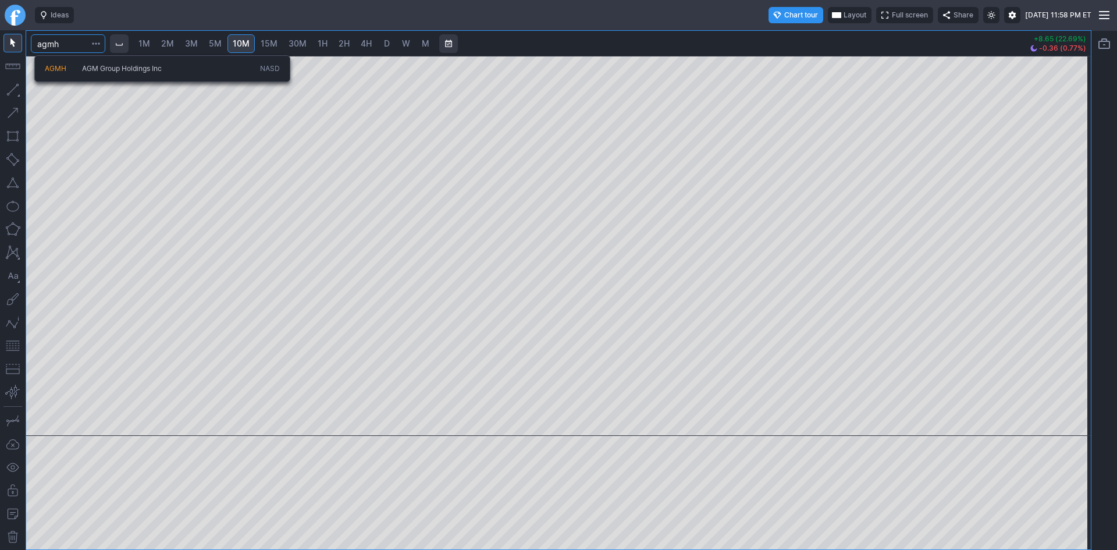
type input "agmh"
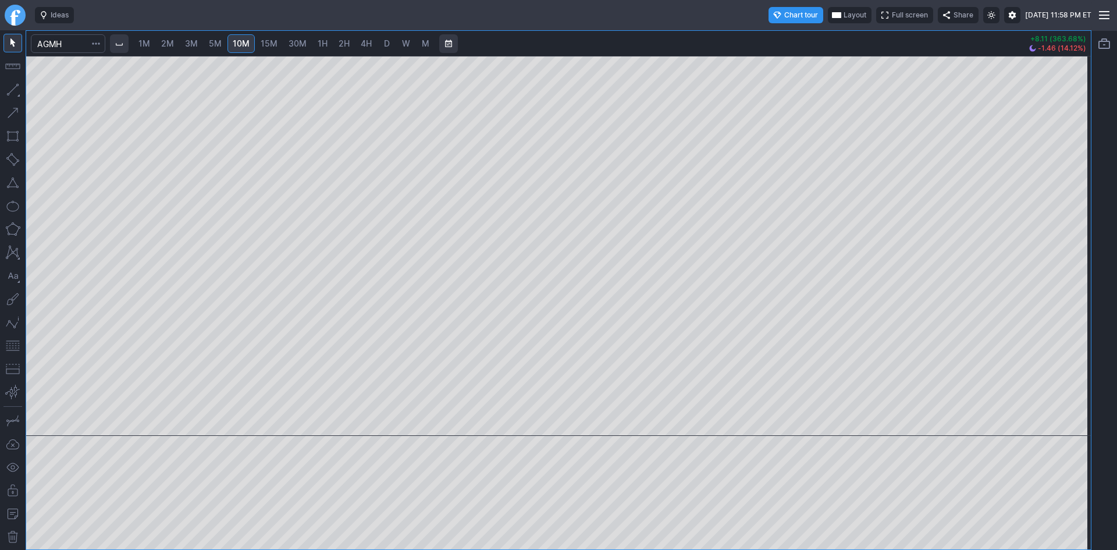
click at [214, 38] on span "5M" at bounding box center [215, 43] width 13 height 10
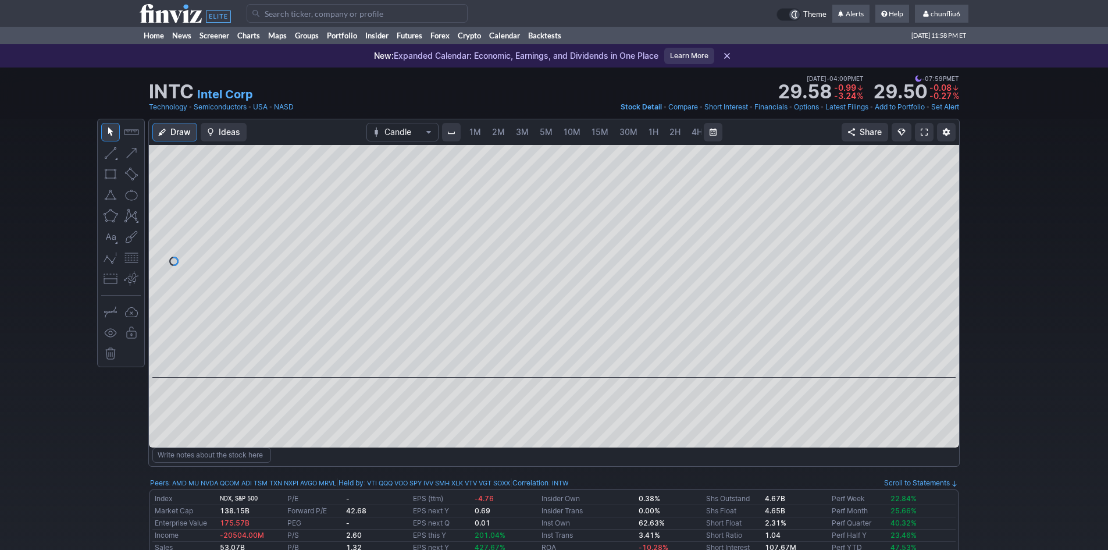
scroll to position [0, 63]
click at [954, 14] on span "chunfliu6" at bounding box center [946, 13] width 30 height 9
click at [927, 88] on link "Sign Out" at bounding box center [936, 86] width 65 height 19
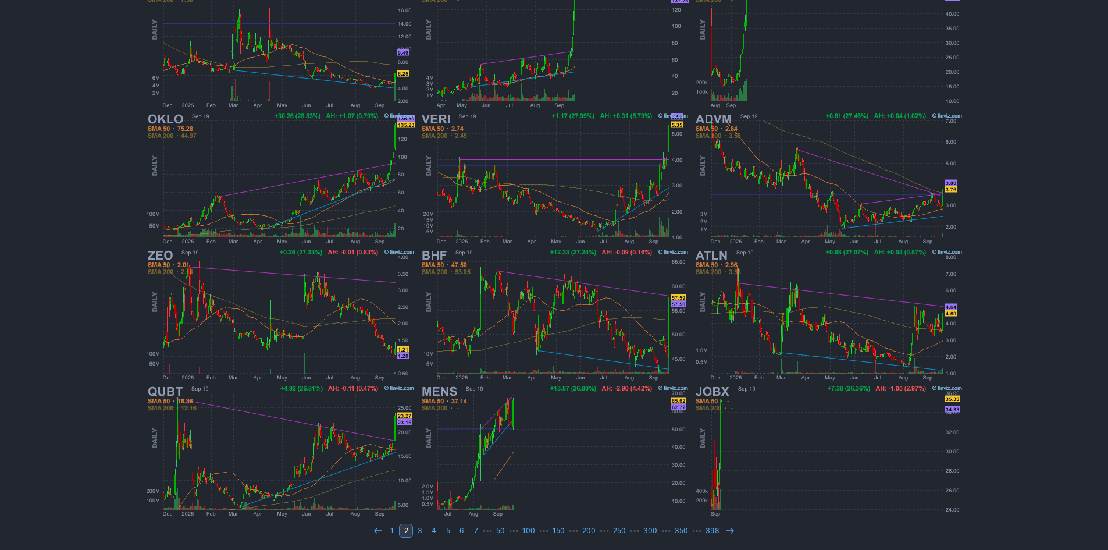
scroll to position [239, 0]
click at [803, 470] on img at bounding box center [828, 450] width 272 height 136
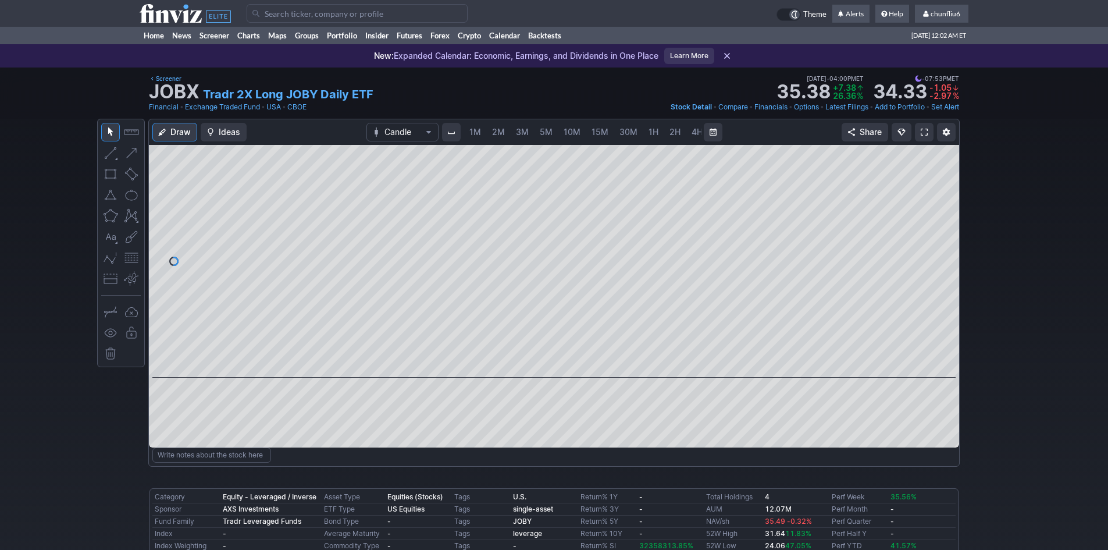
scroll to position [0, 63]
click at [795, 365] on div at bounding box center [554, 261] width 810 height 233
drag, startPoint x: 953, startPoint y: 273, endPoint x: 943, endPoint y: 328, distance: 55.6
click at [943, 328] on div at bounding box center [947, 259] width 24 height 204
click at [560, 130] on span "30M" at bounding box center [566, 132] width 18 height 10
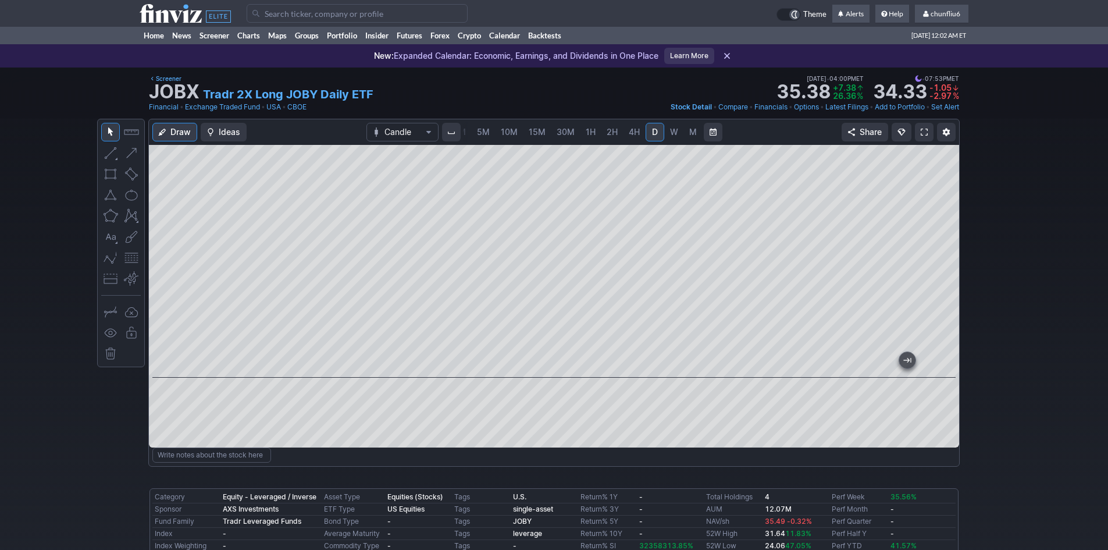
scroll to position [0, 43]
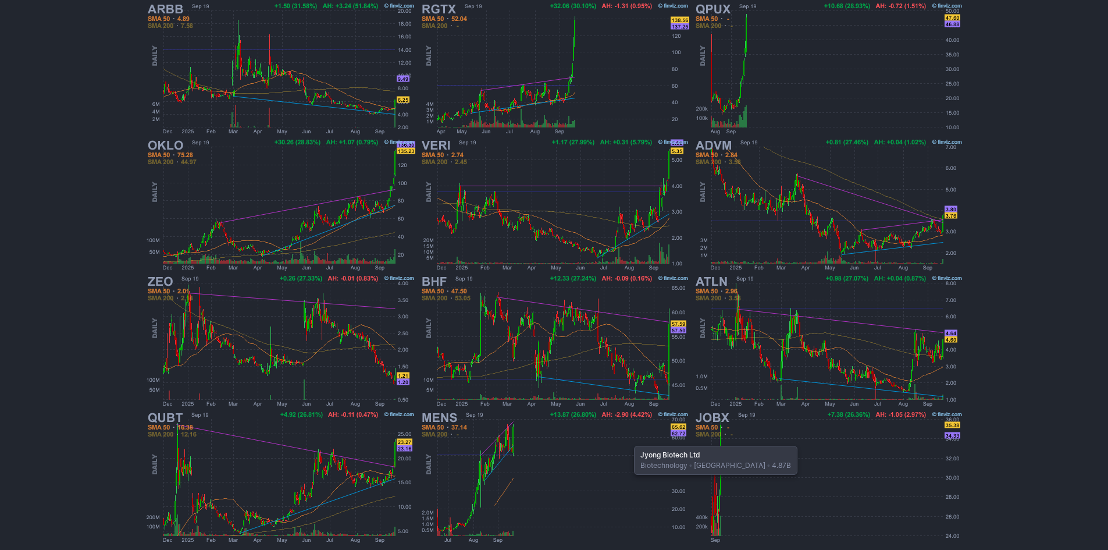
scroll to position [239, 0]
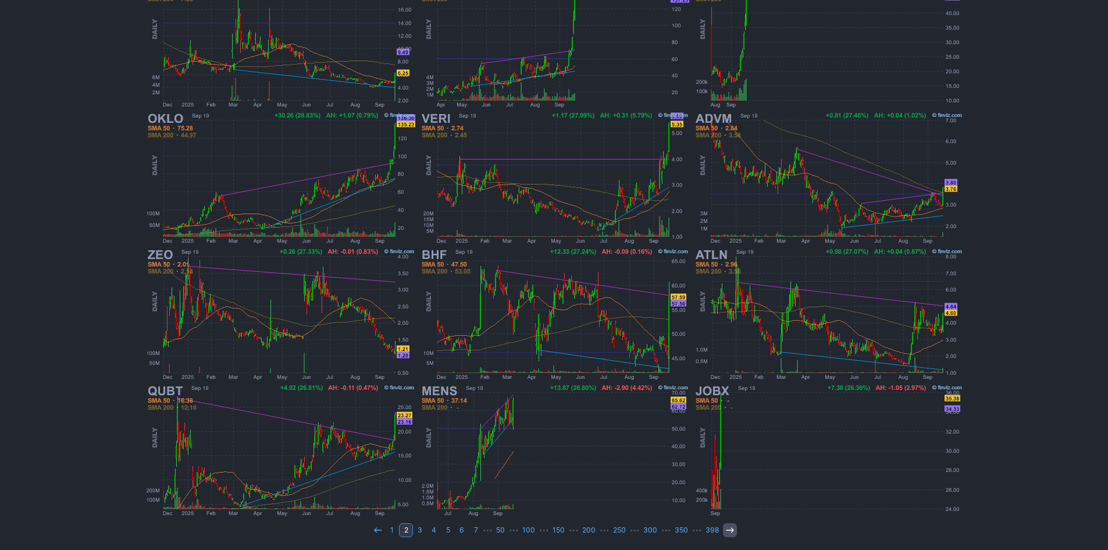
click at [724, 524] on link at bounding box center [730, 530] width 14 height 14
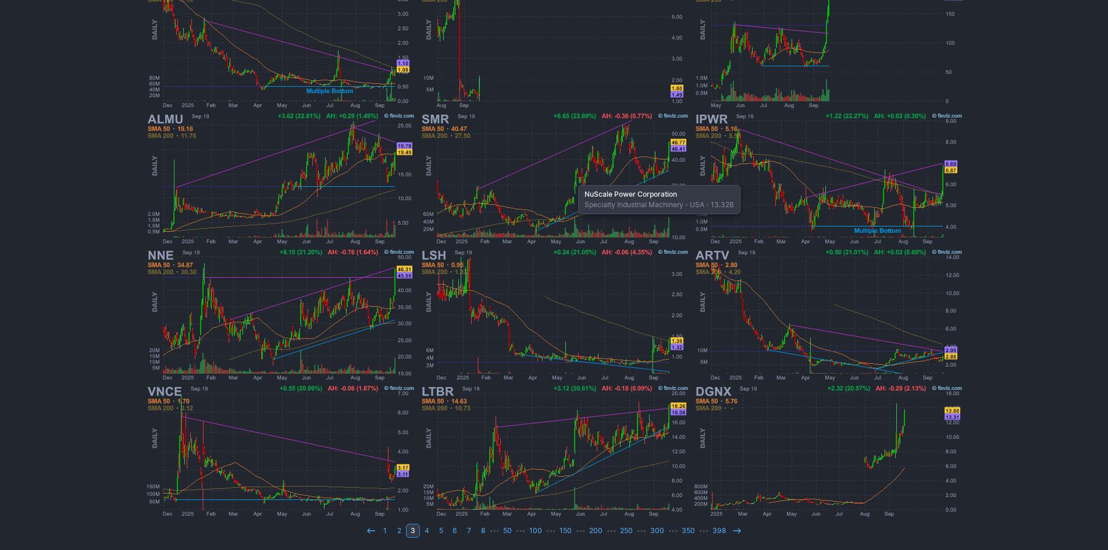
scroll to position [239, 0]
click at [736, 528] on use at bounding box center [737, 529] width 8 height 5
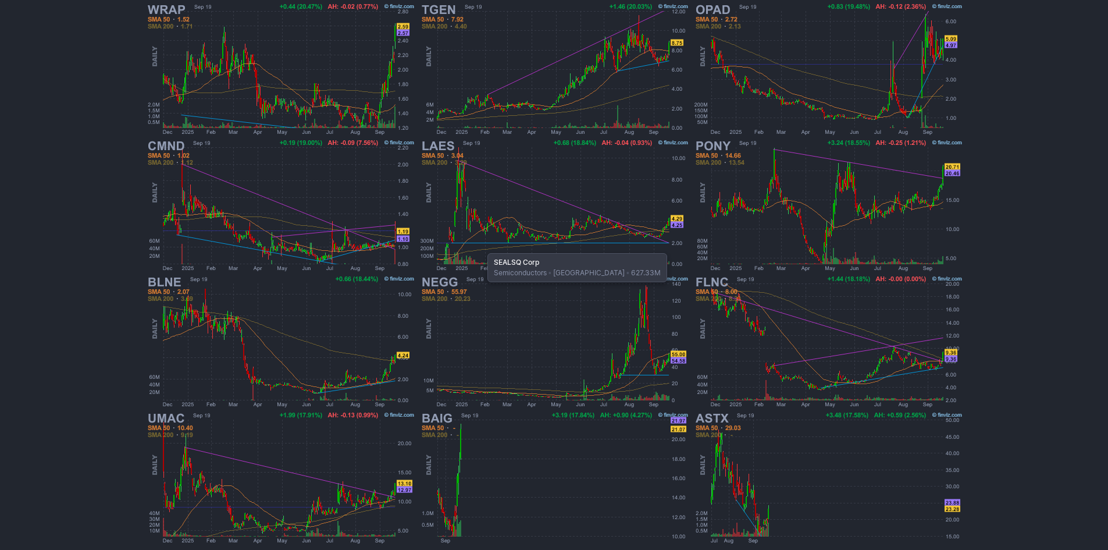
scroll to position [239, 0]
